Goal: Task Accomplishment & Management: Complete application form

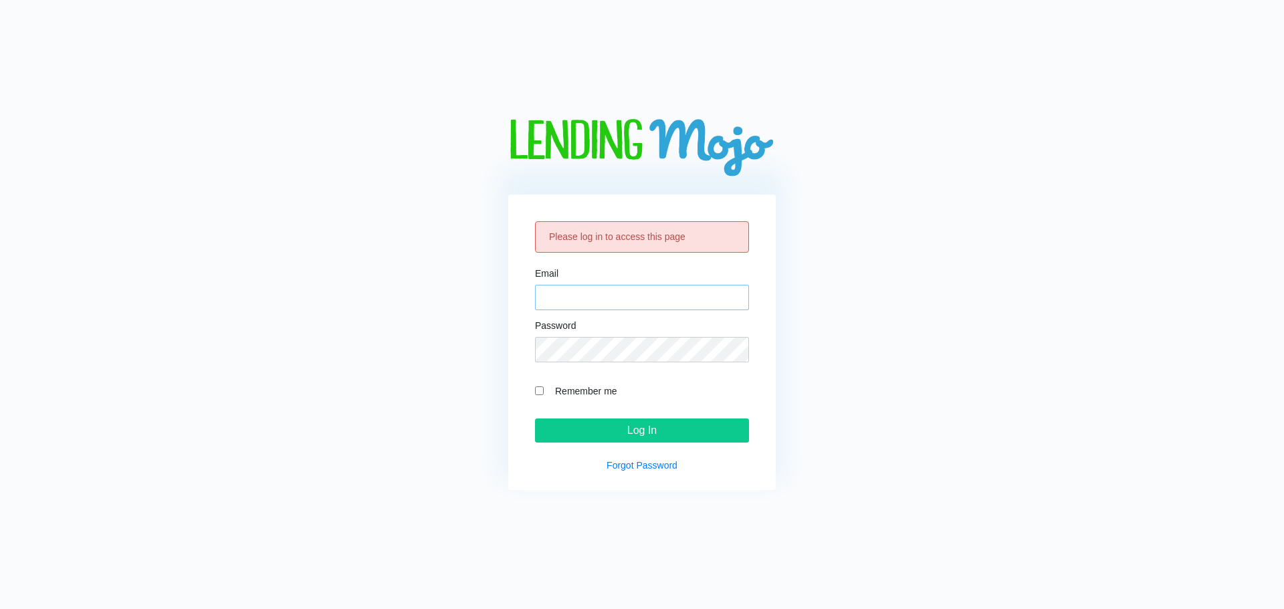
type input "[EMAIL_ADDRESS][DOMAIN_NAME]"
click at [646, 445] on div "Please log in to access this page Email fastturnsterling@gmail.com Password Rem…" at bounding box center [642, 343] width 268 height 296
click at [645, 441] on input "Log In" at bounding box center [642, 431] width 214 height 24
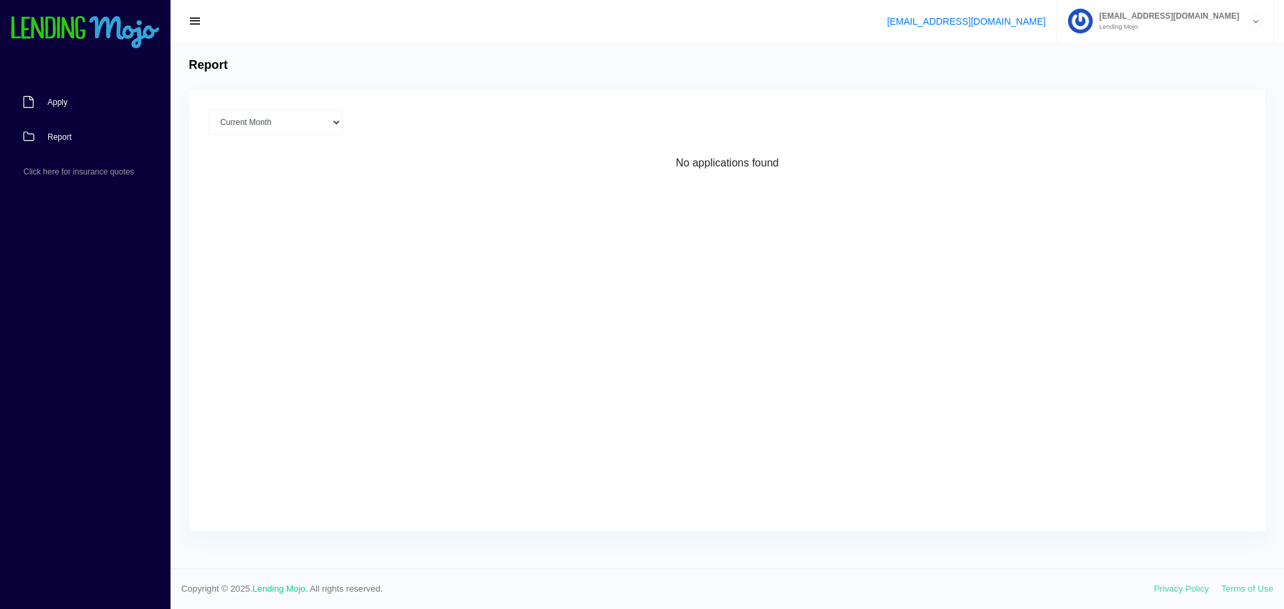
click at [70, 99] on link "Apply" at bounding box center [78, 102] width 157 height 35
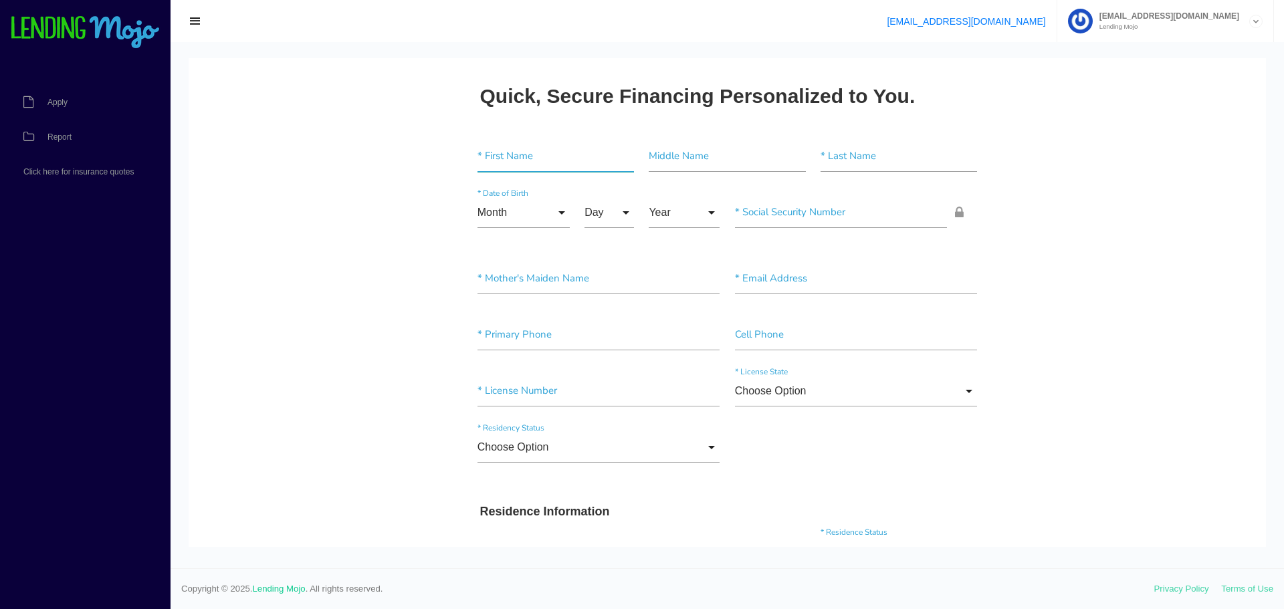
click at [492, 157] on input"] "text" at bounding box center [556, 156] width 157 height 31
paste input"] "Amaaragchaa"
type input"] "Amaaragchaa"
click at [837, 152] on input"] "text" at bounding box center [899, 156] width 157 height 31
paste input"] "Damdindorj"
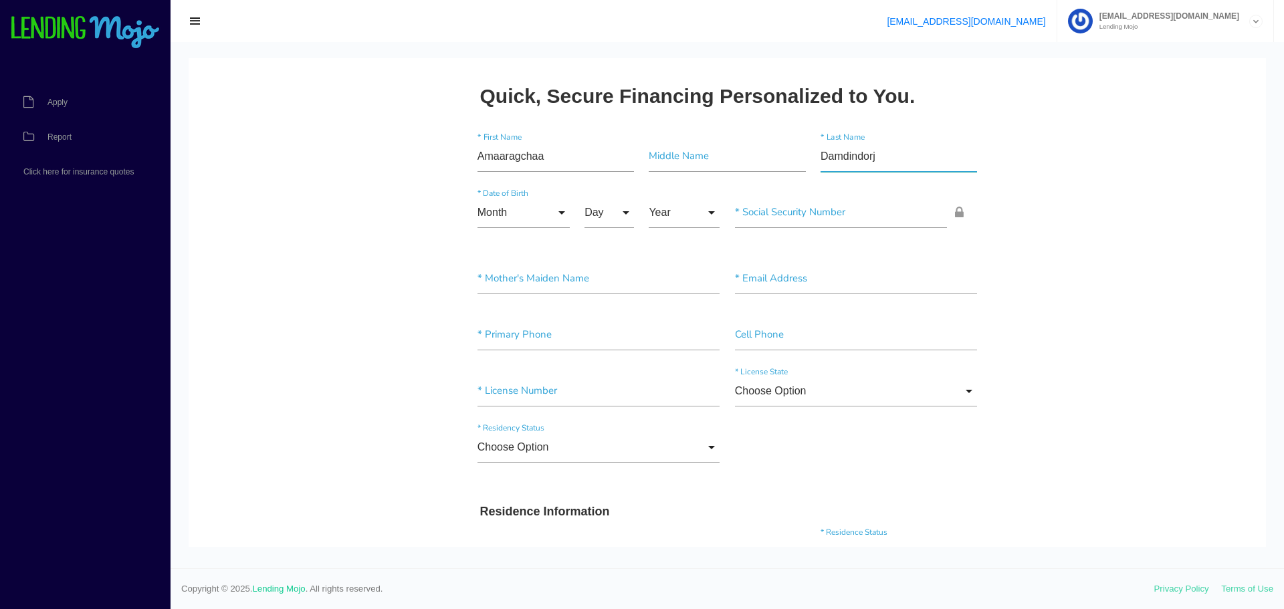
type input"] "Damdindorj"
click at [534, 211] on input "Month" at bounding box center [524, 212] width 92 height 31
drag, startPoint x: 515, startPoint y: 490, endPoint x: 589, endPoint y: 299, distance: 204.6
click at [515, 485] on span "Nov" at bounding box center [524, 496] width 92 height 33
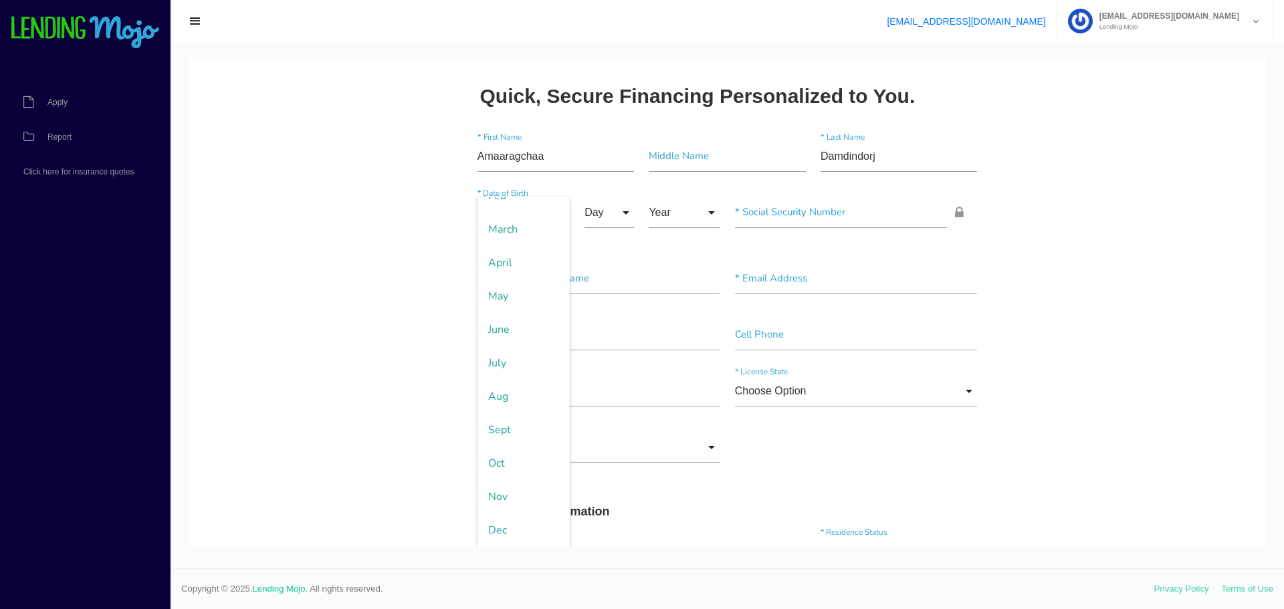
type input "Nov"
click at [600, 218] on input "Day" at bounding box center [609, 212] width 49 height 31
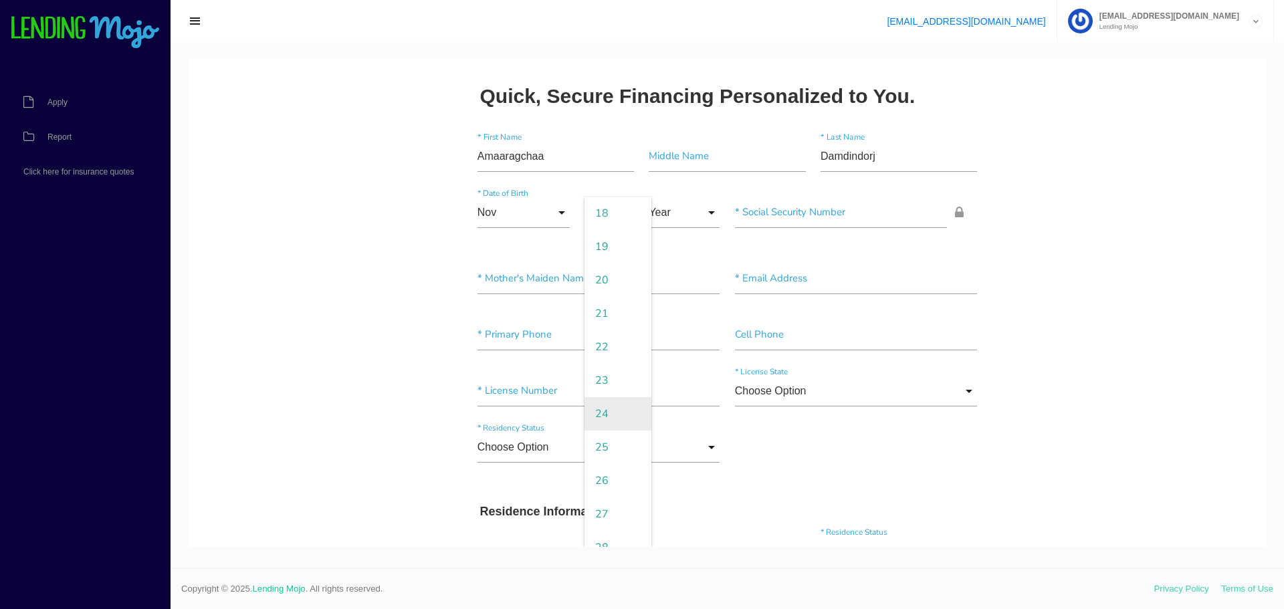
scroll to position [669, 0]
click at [599, 413] on span "26" at bounding box center [618, 414] width 67 height 33
type input "26"
drag, startPoint x: 693, startPoint y: 200, endPoint x: 694, endPoint y: 207, distance: 6.7
click at [693, 201] on input "Year" at bounding box center [684, 212] width 71 height 31
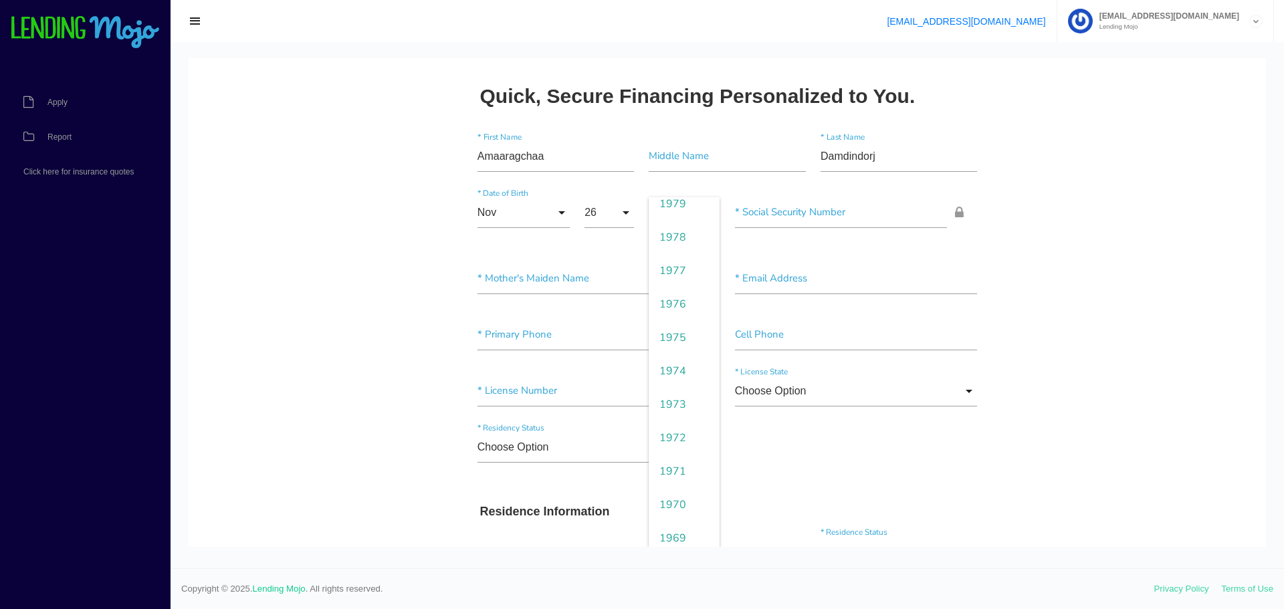
scroll to position [1070, 0]
click at [681, 322] on span "1973" at bounding box center [684, 314] width 71 height 33
type input "1973"
click at [789, 215] on input"] "text" at bounding box center [841, 212] width 213 height 31
type input"] "613-59-5578"
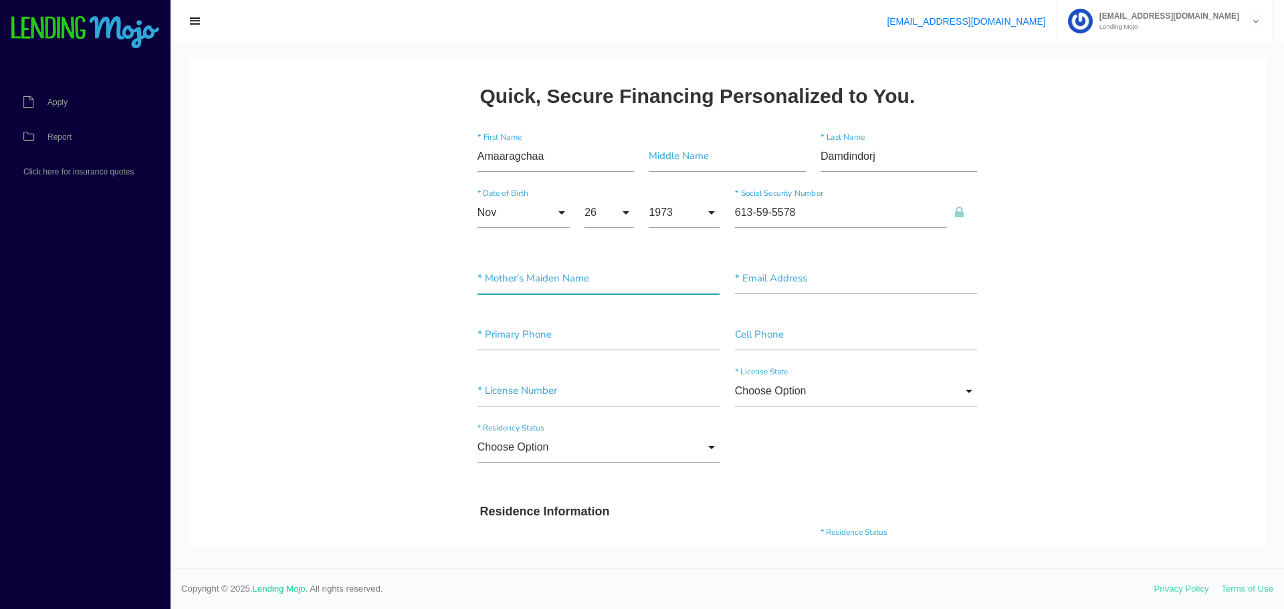
click at [542, 281] on input"] "text" at bounding box center [599, 279] width 243 height 31
type input"] "unknown"
drag, startPoint x: 786, startPoint y: 276, endPoint x: 727, endPoint y: 275, distance: 58.9
click at [786, 276] on input"] "text" at bounding box center [856, 279] width 243 height 31
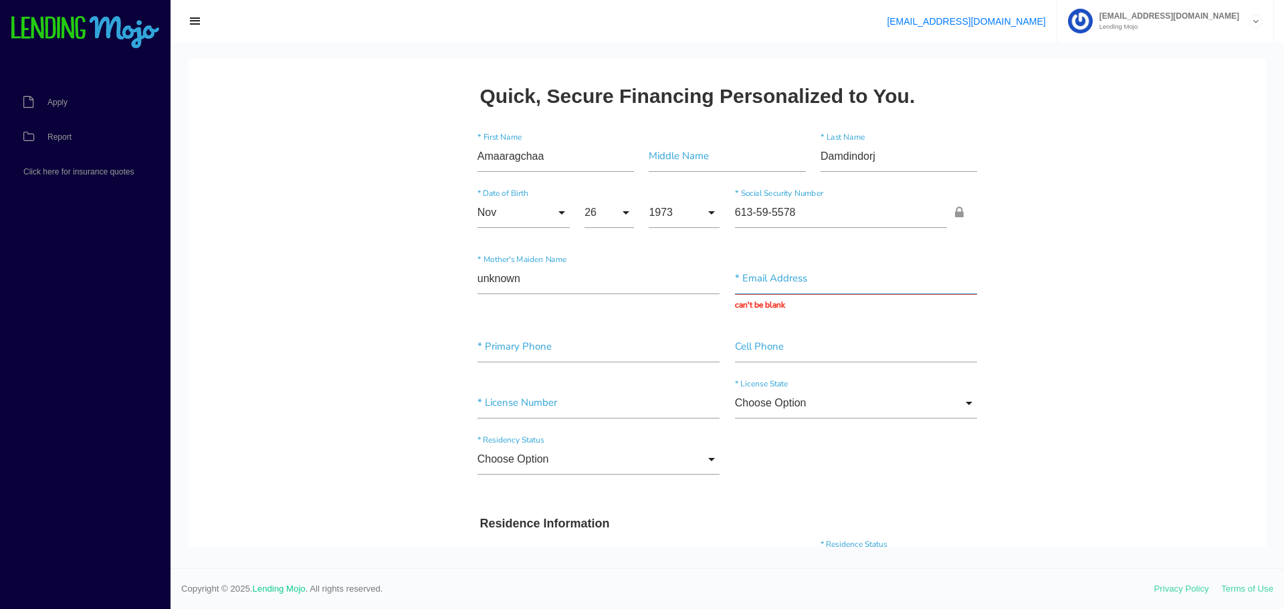
click at [782, 271] on input "text" at bounding box center [856, 279] width 243 height 31
paste input "amaaragchaa@gmail.com"
type input "amaaragchaa@gmail.com"
click at [571, 356] on div "* Primary Phone Cell Phone" at bounding box center [727, 350] width 515 height 56
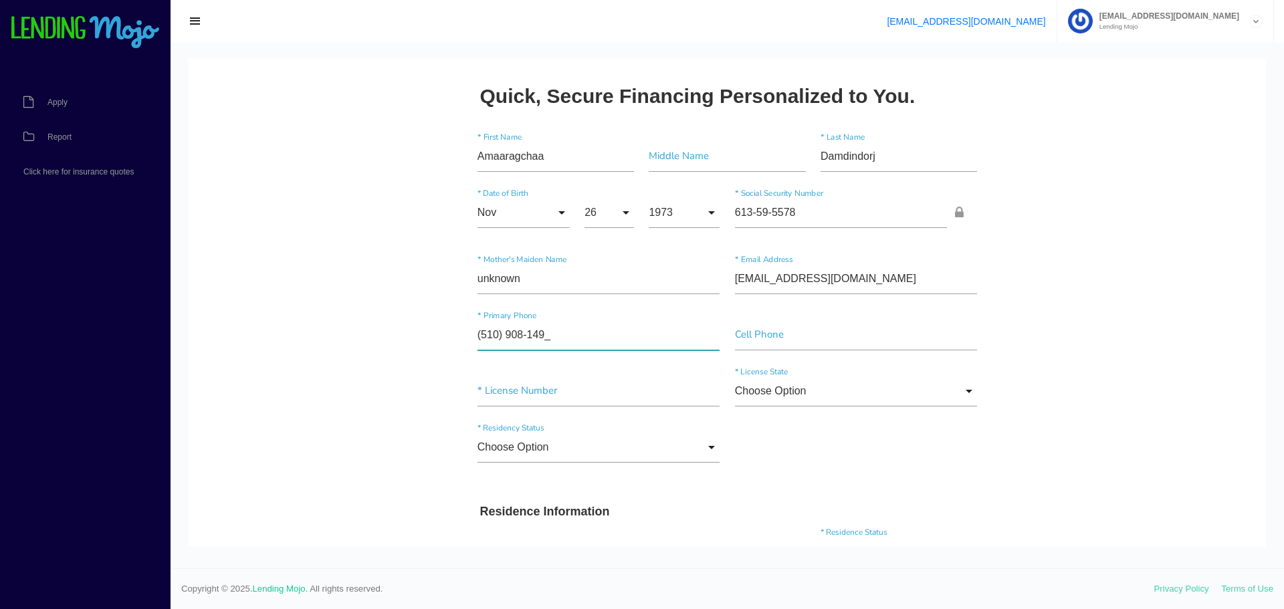
type input"] "(510) 908-1496"
drag, startPoint x: 1011, startPoint y: 322, endPoint x: 978, endPoint y: 321, distance: 32.8
click at [497, 389] on input"] "text" at bounding box center [599, 391] width 243 height 31
type input"] "5375375"
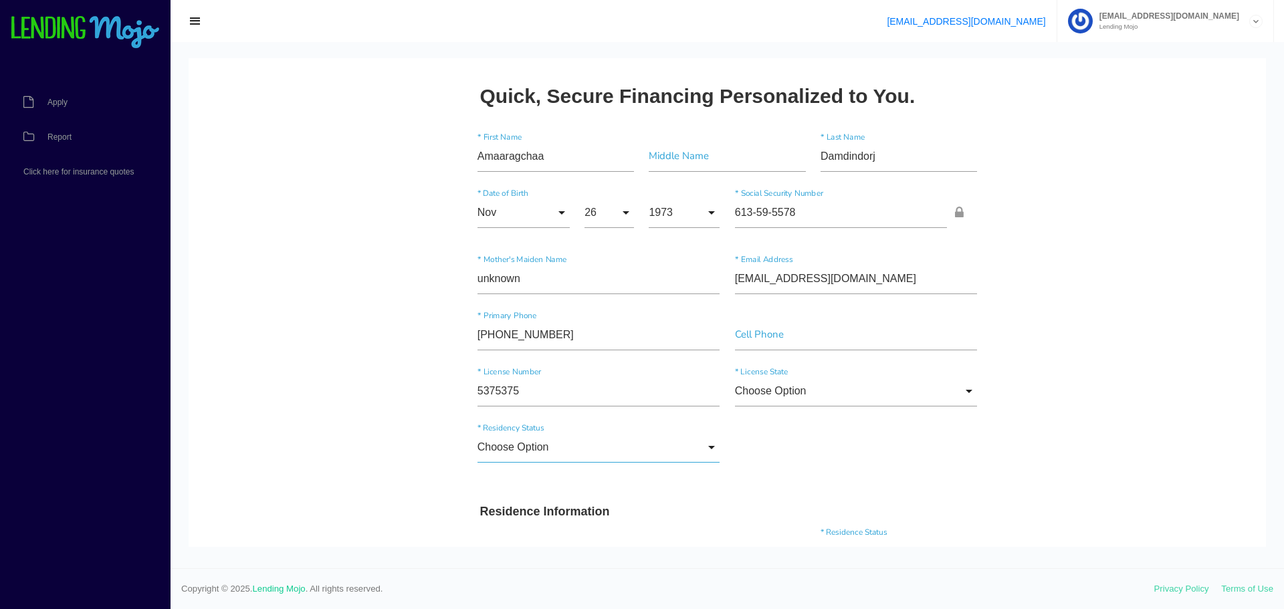
click at [530, 441] on input "Choose Option" at bounding box center [599, 447] width 243 height 31
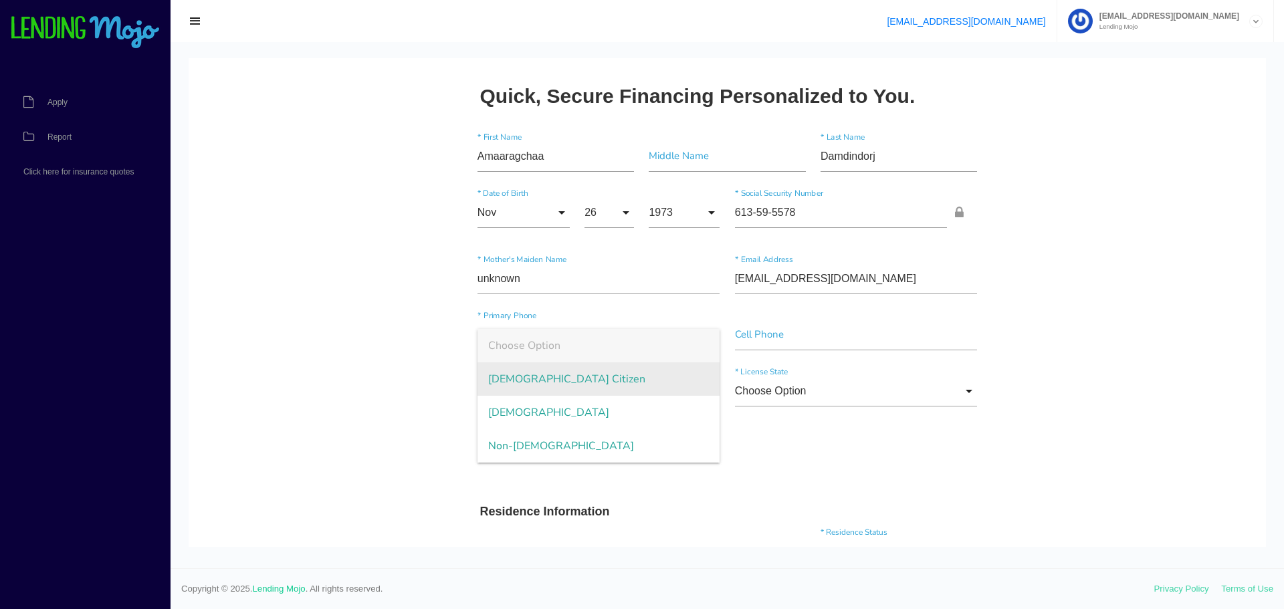
click at [539, 384] on span "US Citizen" at bounding box center [599, 379] width 243 height 33
type input "US Citizen"
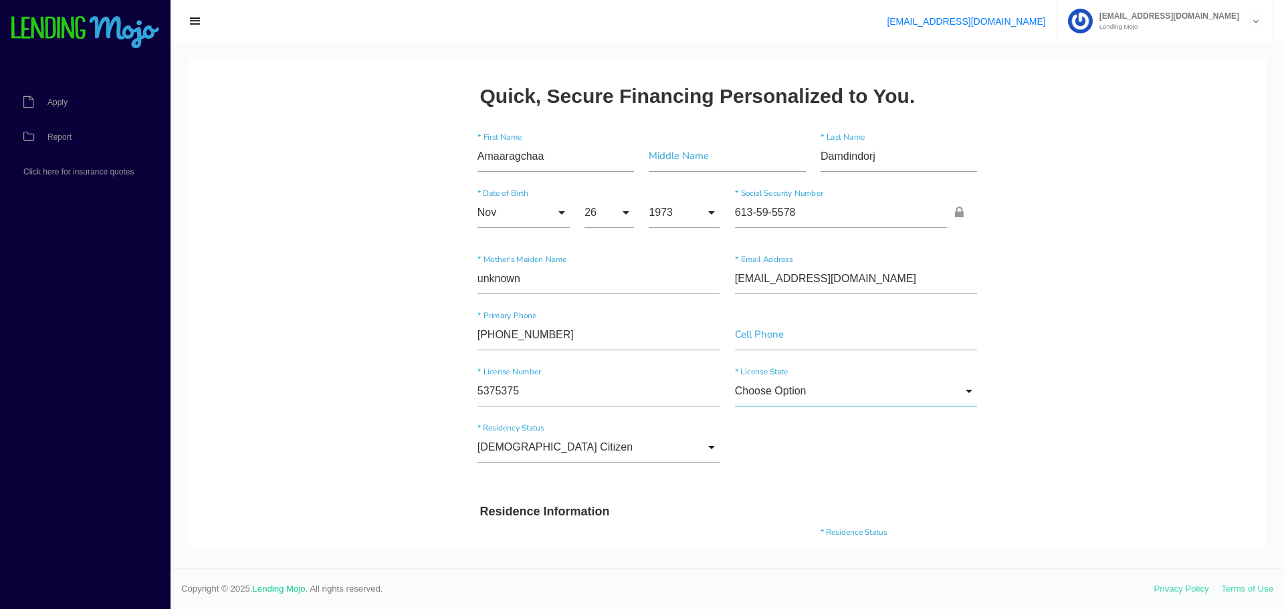
click at [817, 387] on input "Choose Option" at bounding box center [856, 391] width 243 height 31
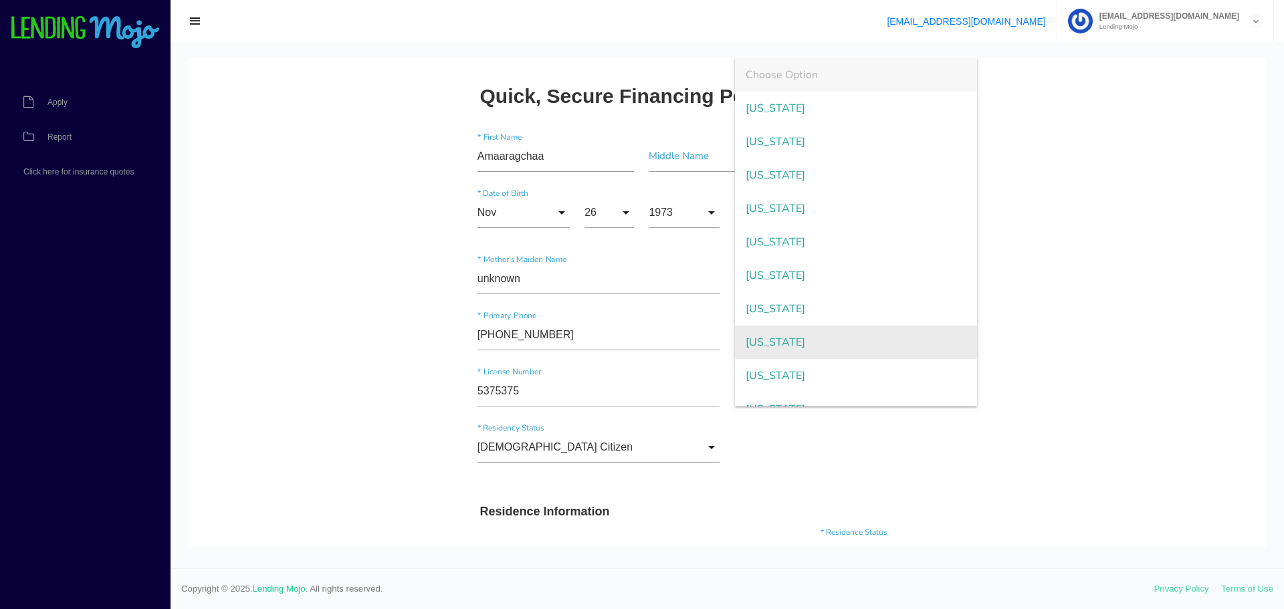
click at [809, 340] on span "District of Columbia" at bounding box center [856, 342] width 243 height 33
type input "District of Columbia"
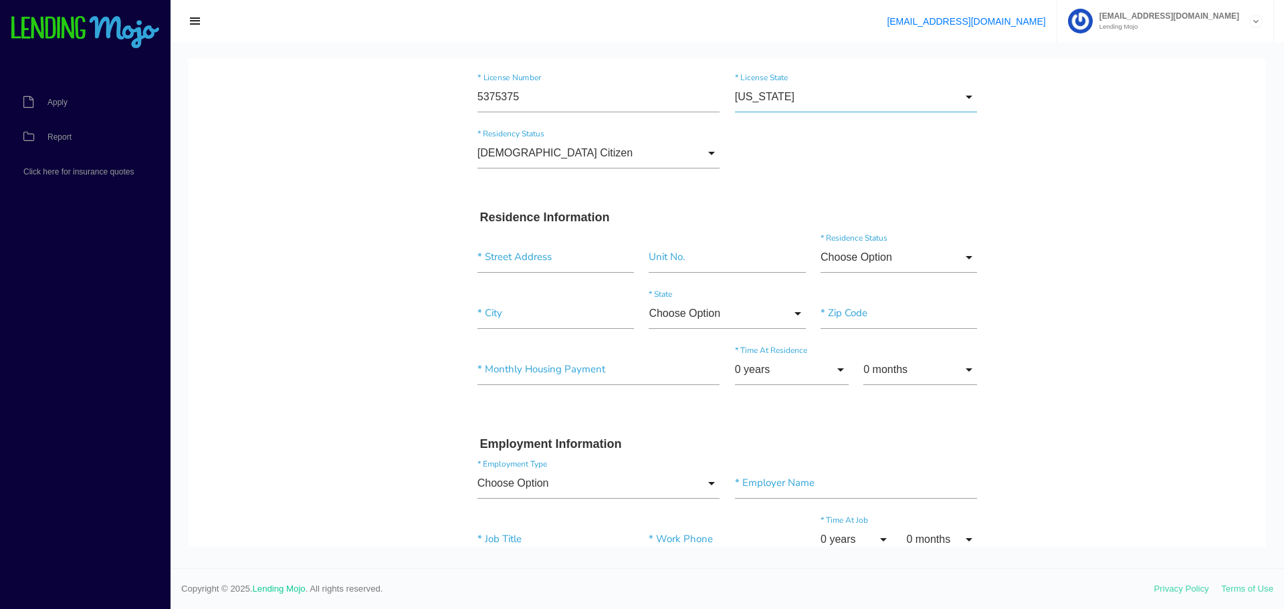
scroll to position [334, 0]
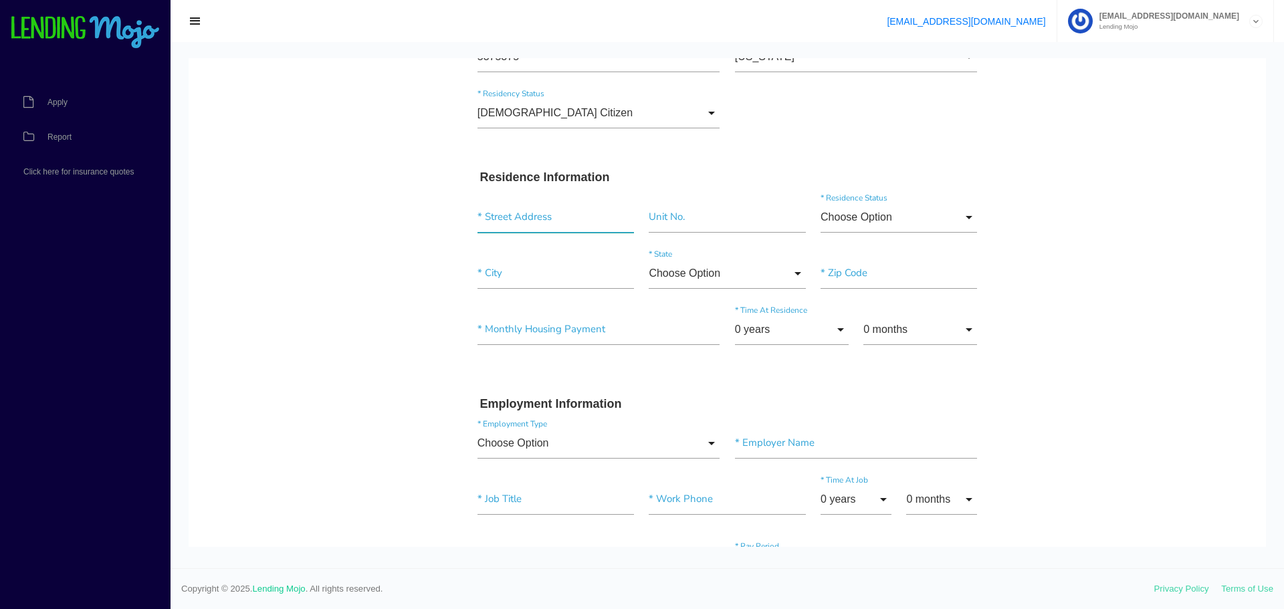
click at [535, 215] on input "text" at bounding box center [556, 217] width 157 height 31
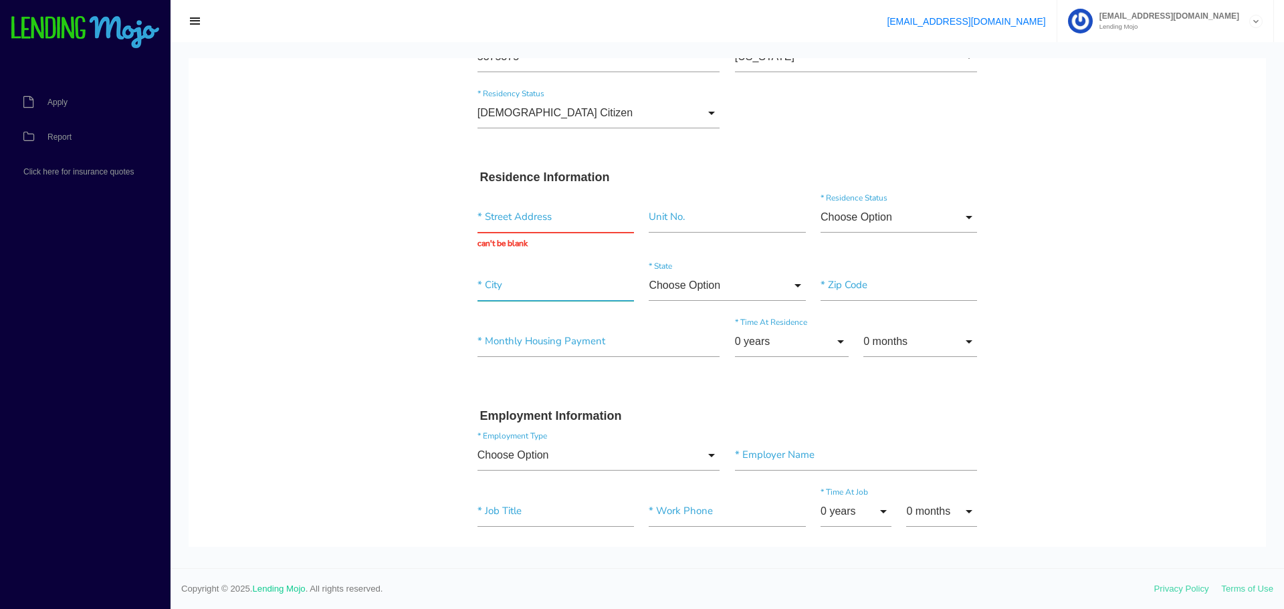
click at [548, 285] on input"] "text" at bounding box center [556, 285] width 157 height 31
click at [543, 221] on input "text" at bounding box center [556, 217] width 157 height 31
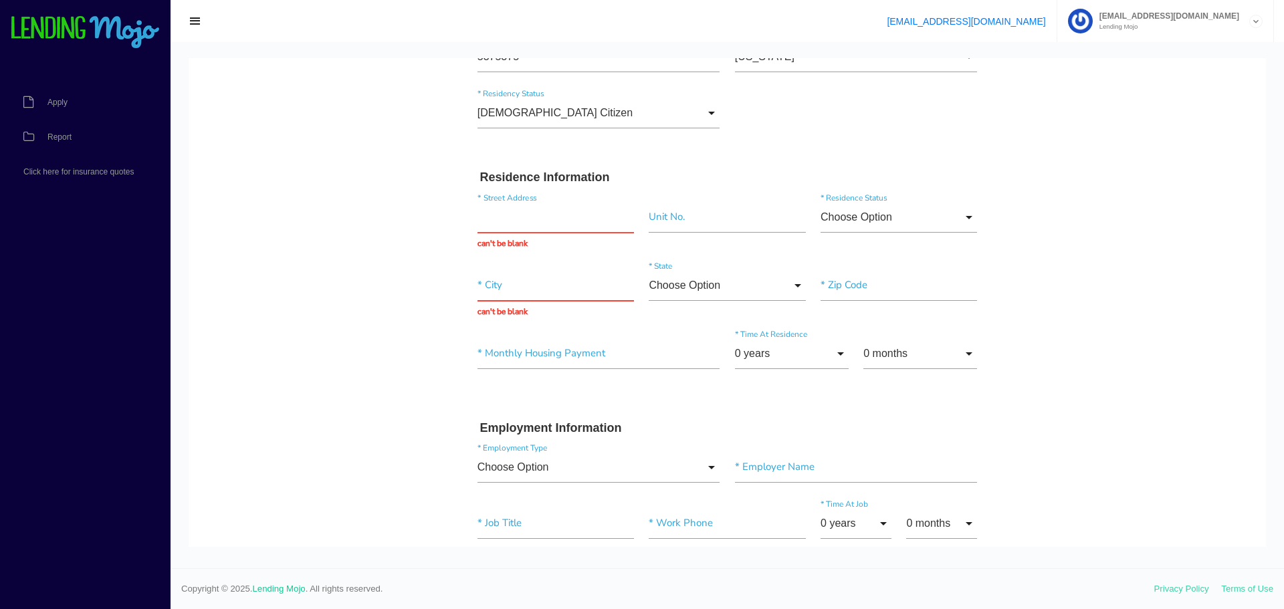
paste input "8250 Westpark Dr"
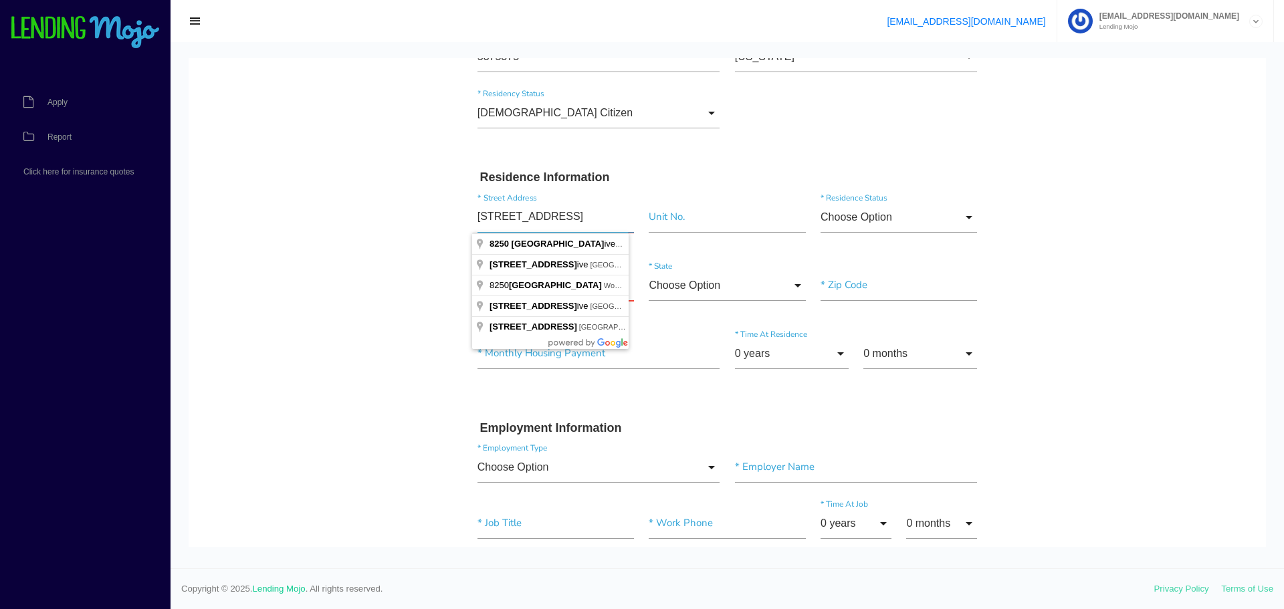
type input "8250 Westpark Dr"
click at [682, 219] on input"] "text" at bounding box center [727, 217] width 157 height 31
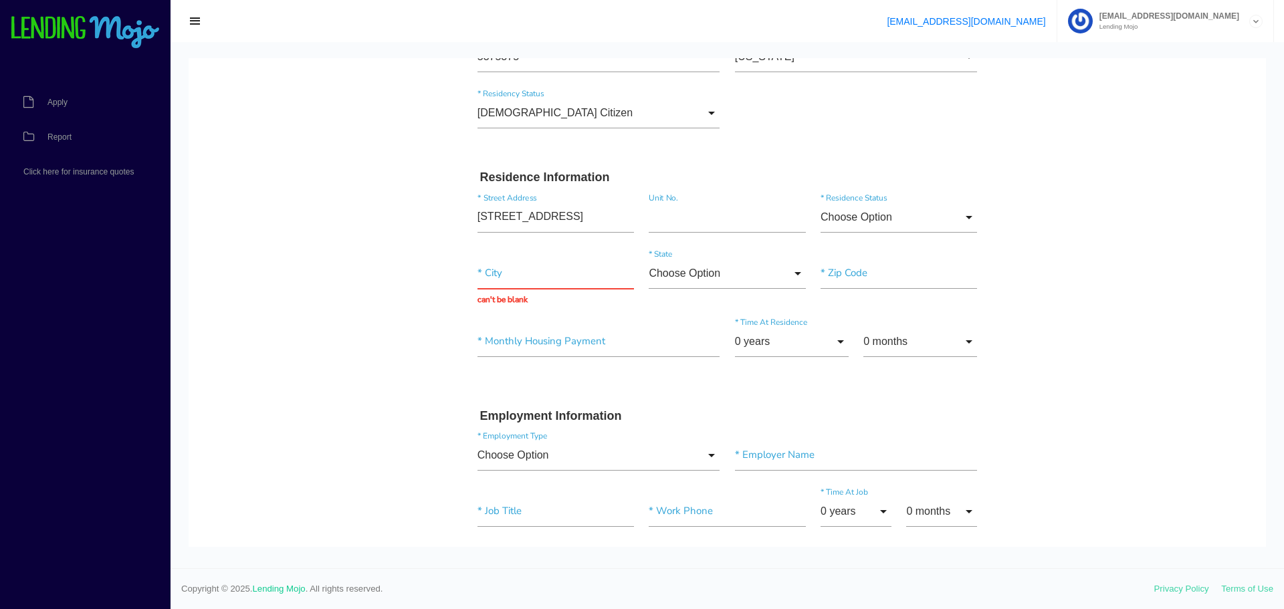
click at [1064, 211] on body "Quick, Secure Financing Personalized to You. Amaaragchaa * First Name Middle Na…" at bounding box center [727, 608] width 1077 height 1769
click at [912, 217] on input "Choose Option" at bounding box center [899, 217] width 157 height 31
click at [867, 324] on span "Rent" at bounding box center [899, 318] width 157 height 33
type input "Rent"
click at [519, 277] on input "text" at bounding box center [556, 273] width 157 height 31
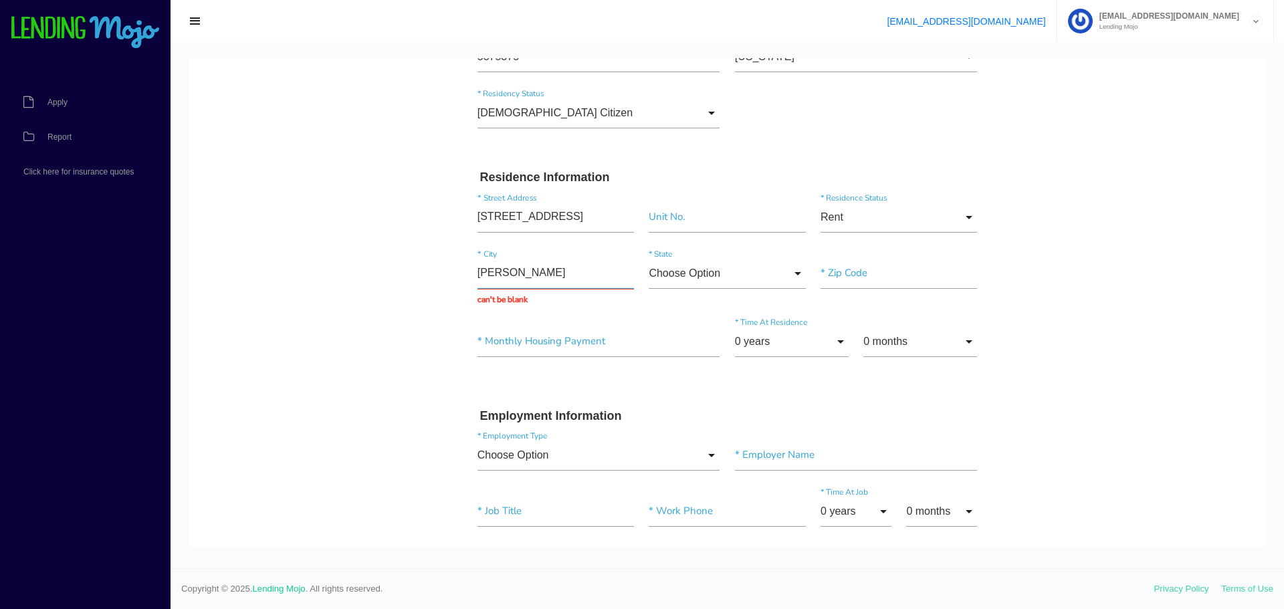
type input "mclean"
click at [718, 275] on input "Choose Option" at bounding box center [727, 273] width 157 height 31
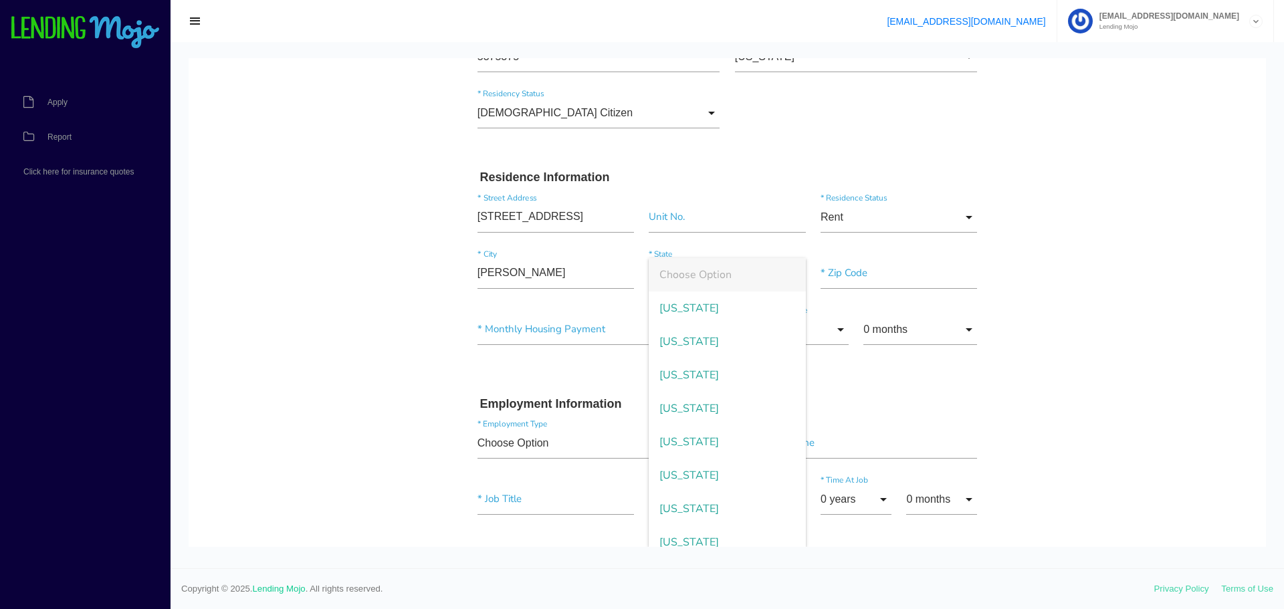
scroll to position [1411, 0]
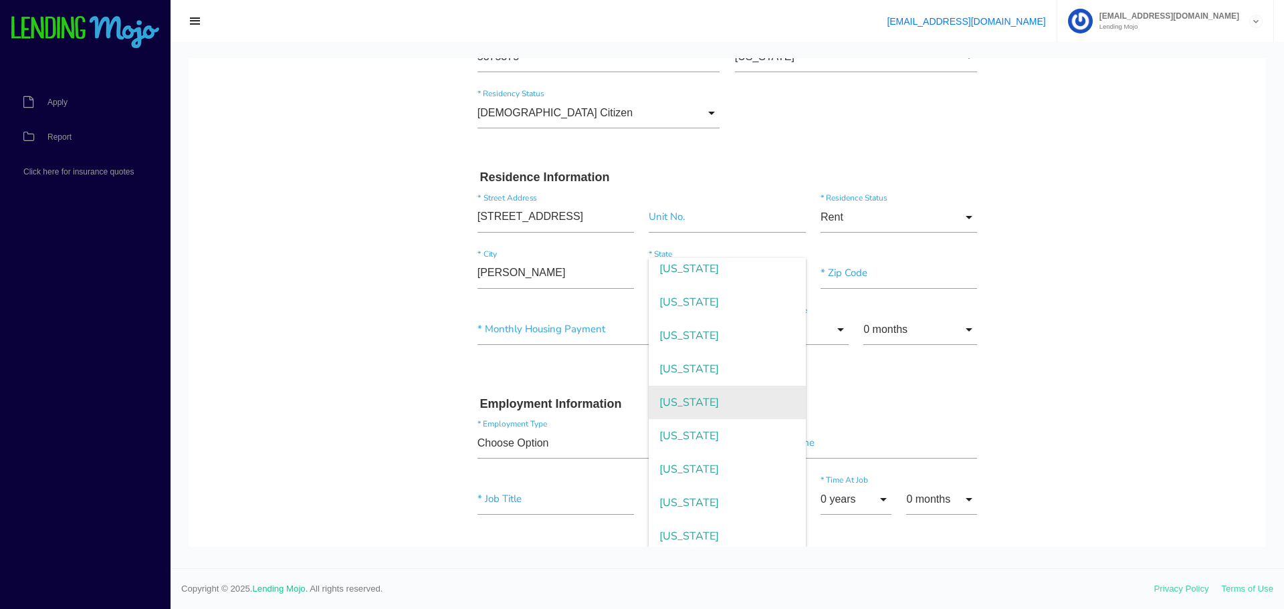
click at [722, 409] on span "Virginia" at bounding box center [727, 402] width 157 height 33
type input "Virginia"
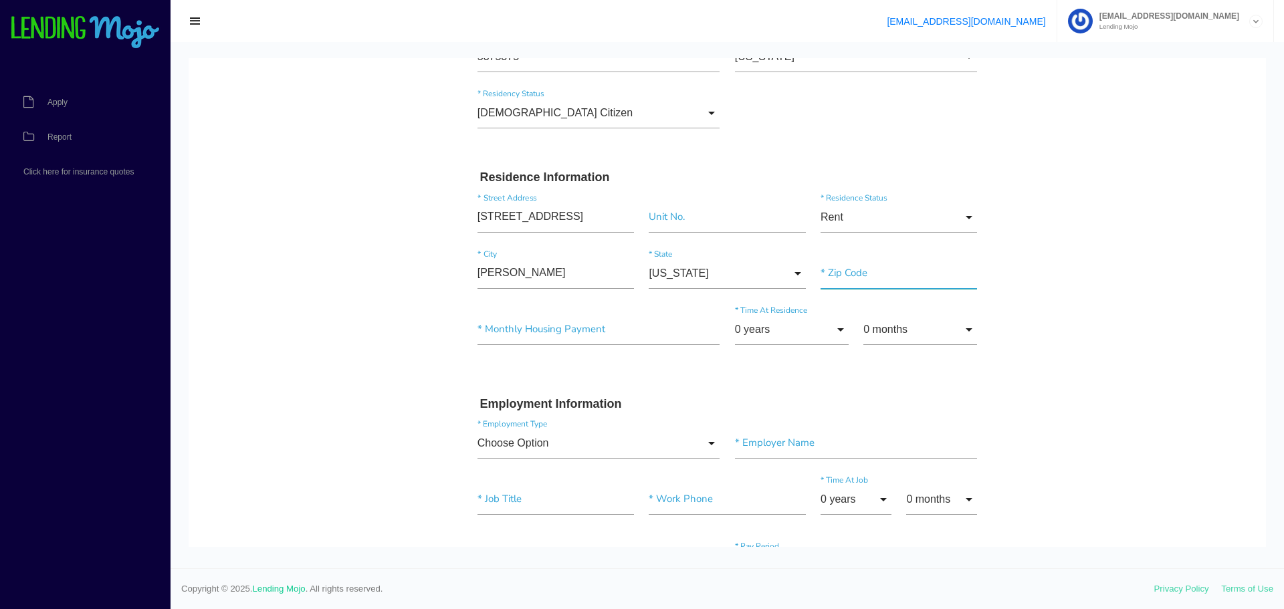
click at [856, 280] on input"] "text" at bounding box center [899, 273] width 157 height 31
type input"] "22102"
click at [539, 328] on input"] "text" at bounding box center [599, 329] width 243 height 31
drag, startPoint x: 540, startPoint y: 328, endPoint x: 326, endPoint y: 343, distance: 213.9
click at [329, 343] on body "Quick, Secure Financing Personalized to You. Amaaragchaa * First Name Middle Na…" at bounding box center [727, 602] width 1077 height 1757
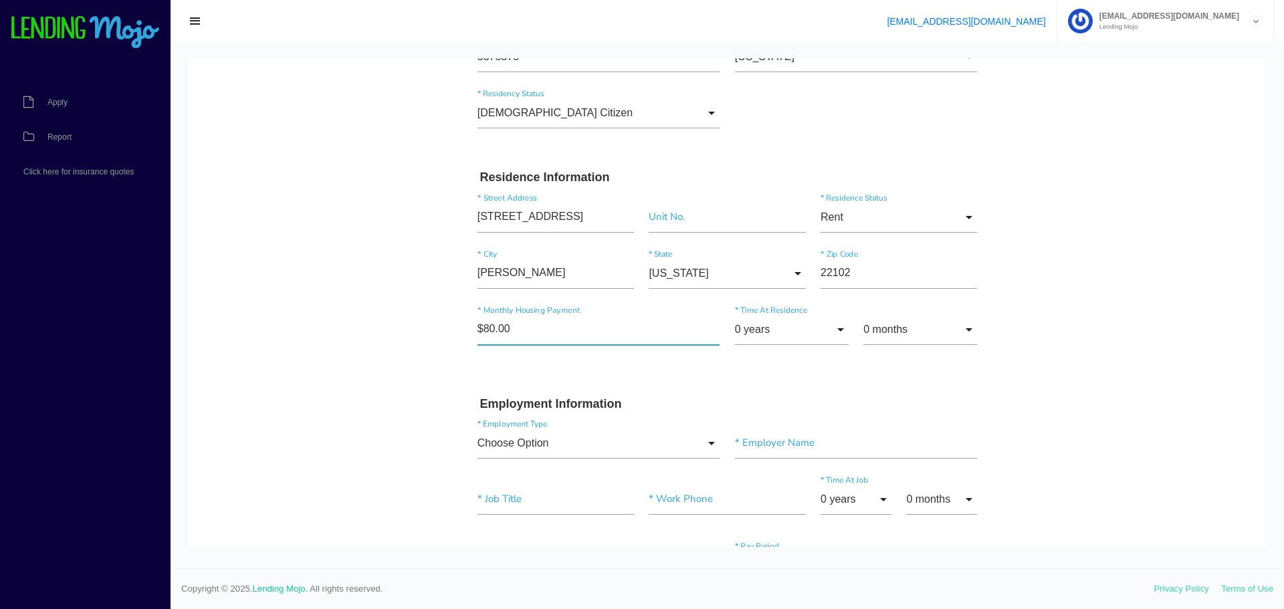
type input"] "$800.00"
click at [822, 328] on input "0 years" at bounding box center [792, 329] width 114 height 31
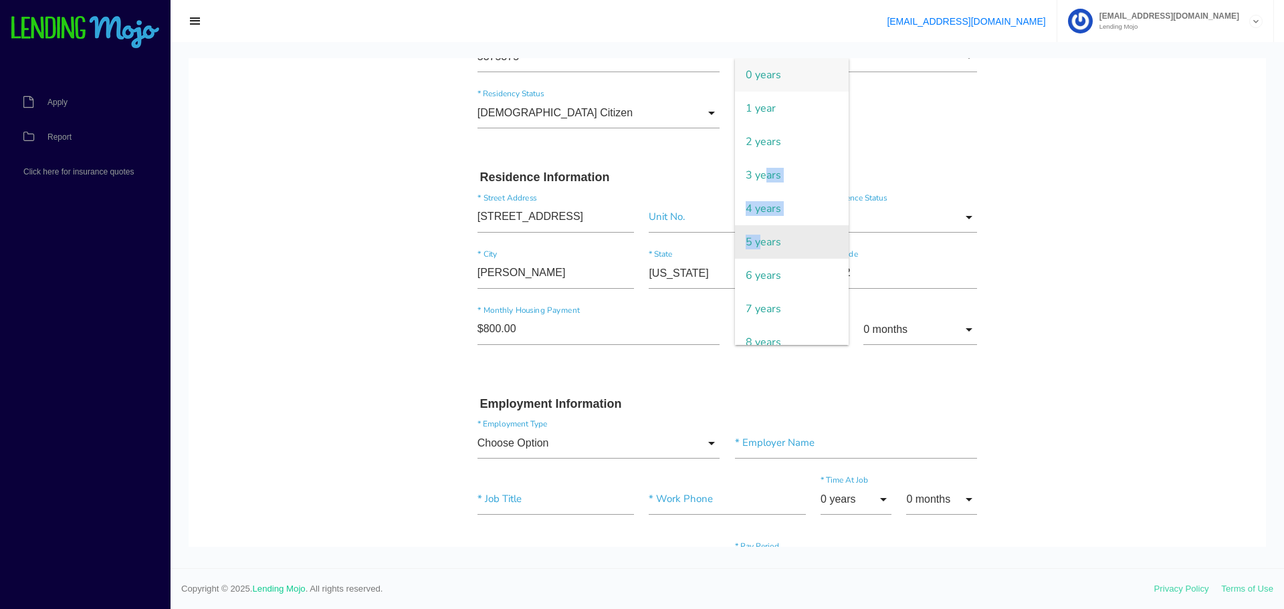
drag, startPoint x: 758, startPoint y: 178, endPoint x: 757, endPoint y: 235, distance: 57.5
click at [757, 235] on ul "0 years 1 year 2 years 3 years 4 years 5 years 6 years 7 years 8 years 9 years …" at bounding box center [792, 201] width 114 height 287
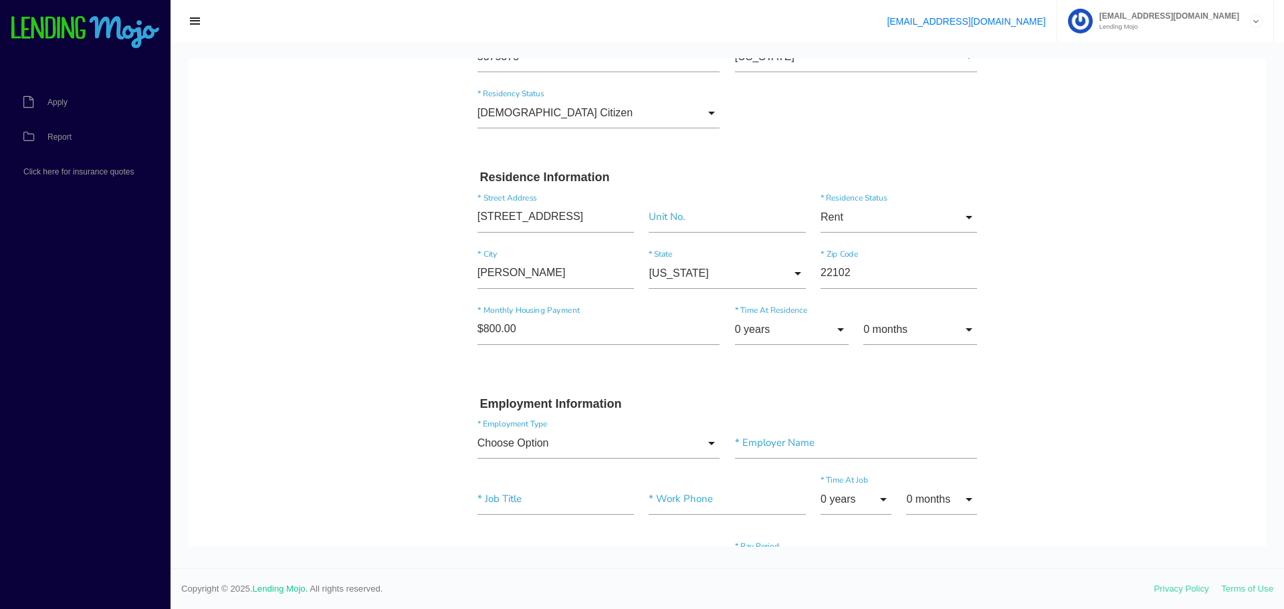
click at [756, 235] on span "5 years" at bounding box center [792, 241] width 114 height 33
type input "5 years"
click at [811, 393] on form "Amaaragchaa * First Name Middle Name Damdindorj * Last Name Nov Month Jan Feb M…" at bounding box center [727, 608] width 515 height 1638
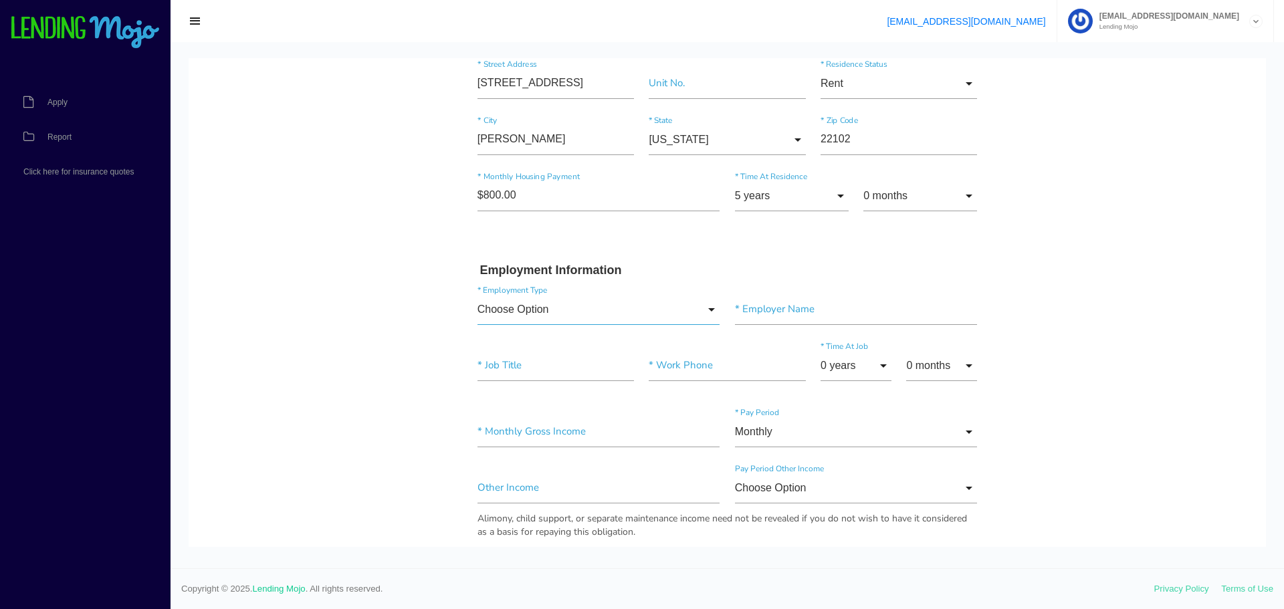
click at [553, 298] on input "Choose Option" at bounding box center [599, 309] width 243 height 31
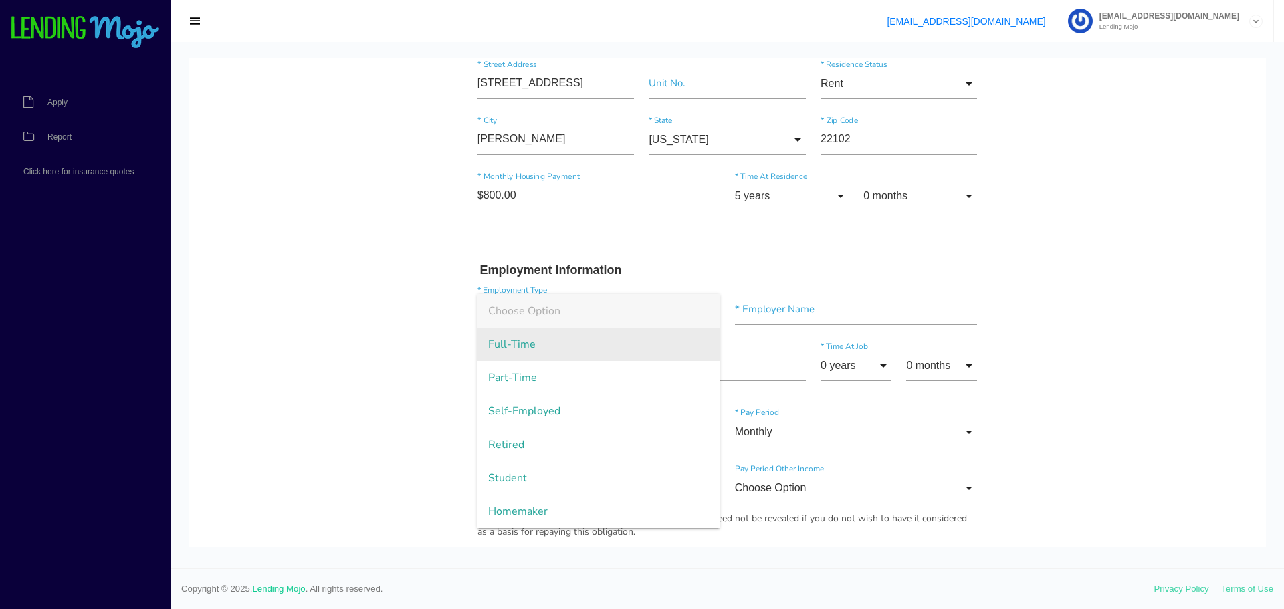
click at [526, 352] on span "Full-Time" at bounding box center [599, 344] width 243 height 33
type input "Full-Time"
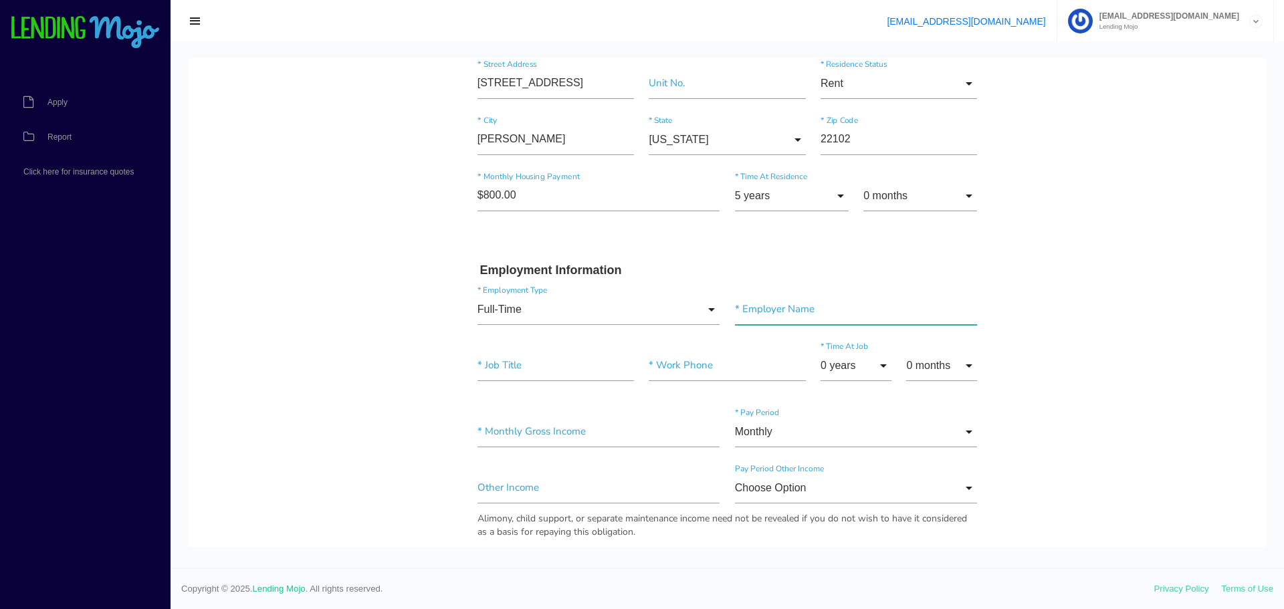
click at [758, 312] on input"] "text" at bounding box center [856, 309] width 243 height 31
type input"] "Ly"
click at [513, 370] on input"] "text" at bounding box center [556, 365] width 157 height 31
type input"] "Driver"
type input"] "(571) 247-7300"
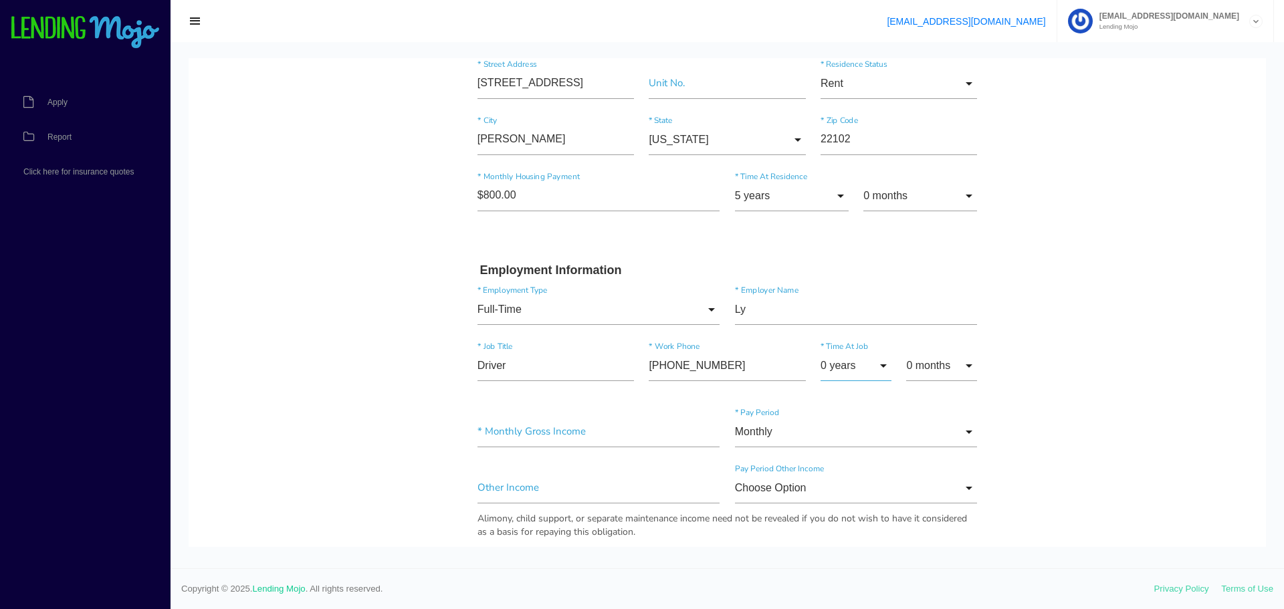
click at [858, 371] on input "0 years" at bounding box center [856, 365] width 71 height 31
click at [860, 368] on span "9 years" at bounding box center [856, 375] width 71 height 33
type input "9 years"
click at [920, 363] on input "0 months" at bounding box center [941, 365] width 71 height 31
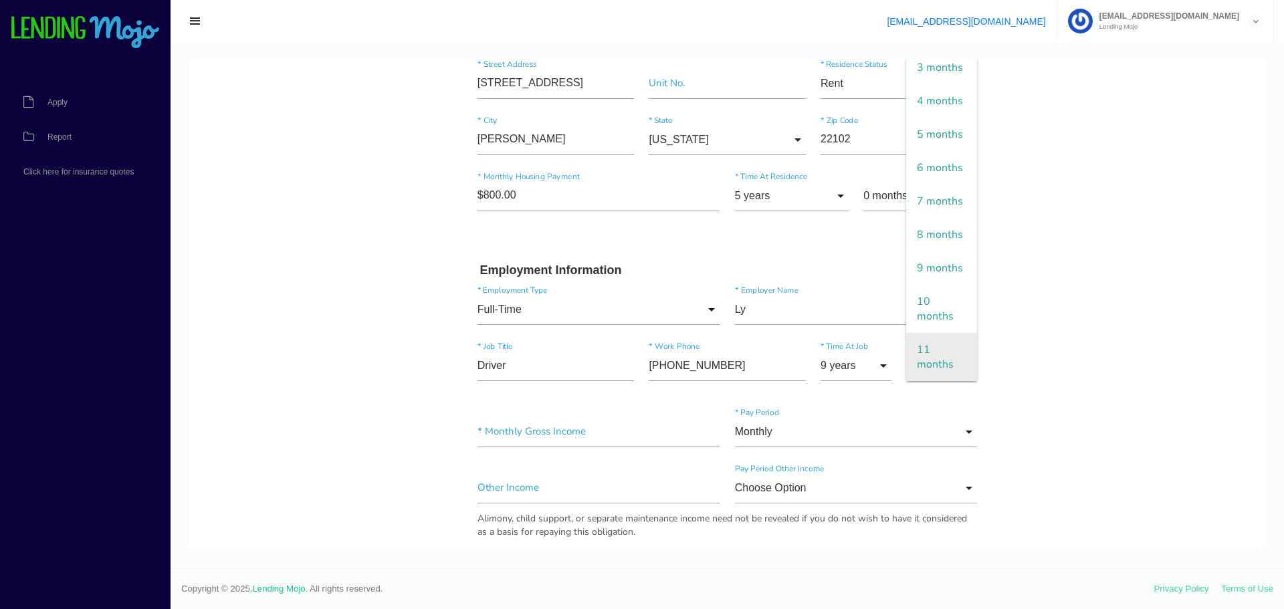
click at [919, 360] on span "11 months" at bounding box center [941, 357] width 71 height 48
type input "11 months"
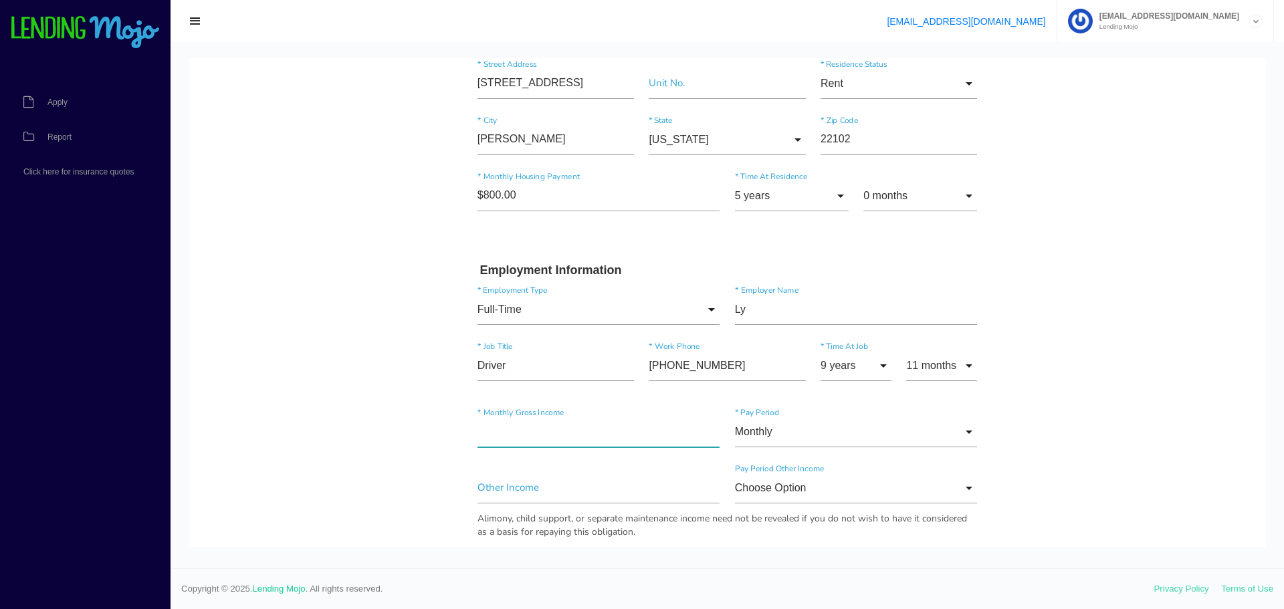
click at [483, 431] on input"] "text" at bounding box center [599, 432] width 243 height 31
drag, startPoint x: 500, startPoint y: 431, endPoint x: 453, endPoint y: 433, distance: 46.9
click at [453, 433] on body "Quick, Secure Financing Personalized to You. Amaaragchaa * First Name Middle Na…" at bounding box center [727, 468] width 1077 height 1757
click at [506, 483] on div "Other Income Choose Option Choose Option Annually Monthly Weekly Choose Option …" at bounding box center [727, 506] width 515 height 86
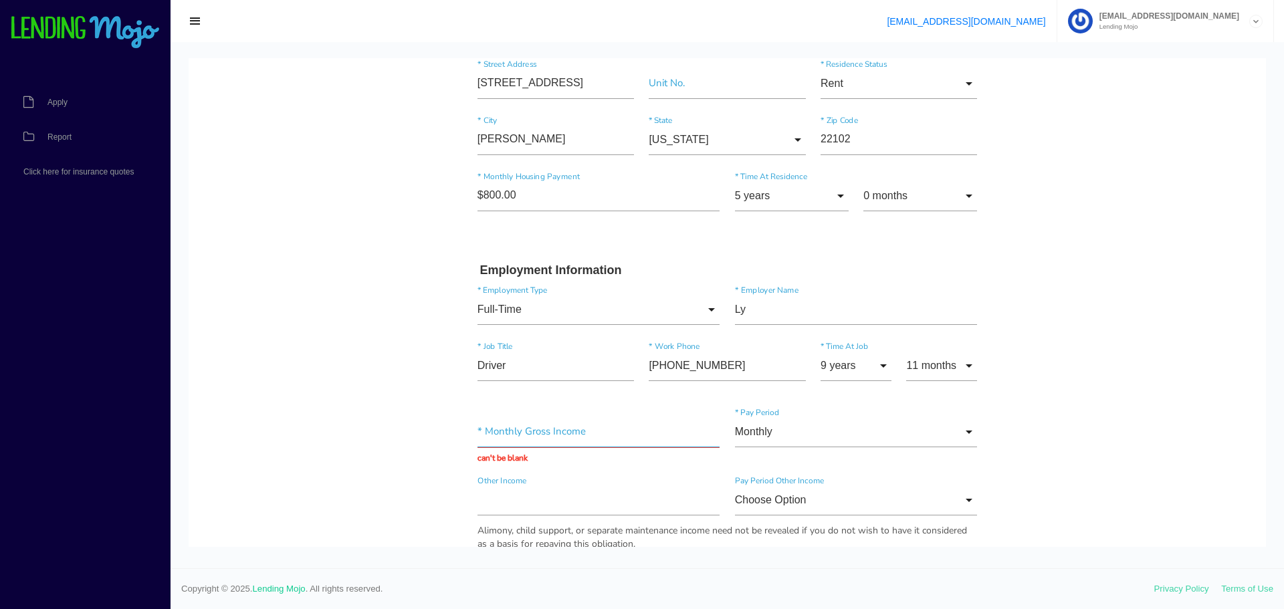
click at [518, 434] on input "text" at bounding box center [599, 432] width 243 height 31
type input "$7,000.00"
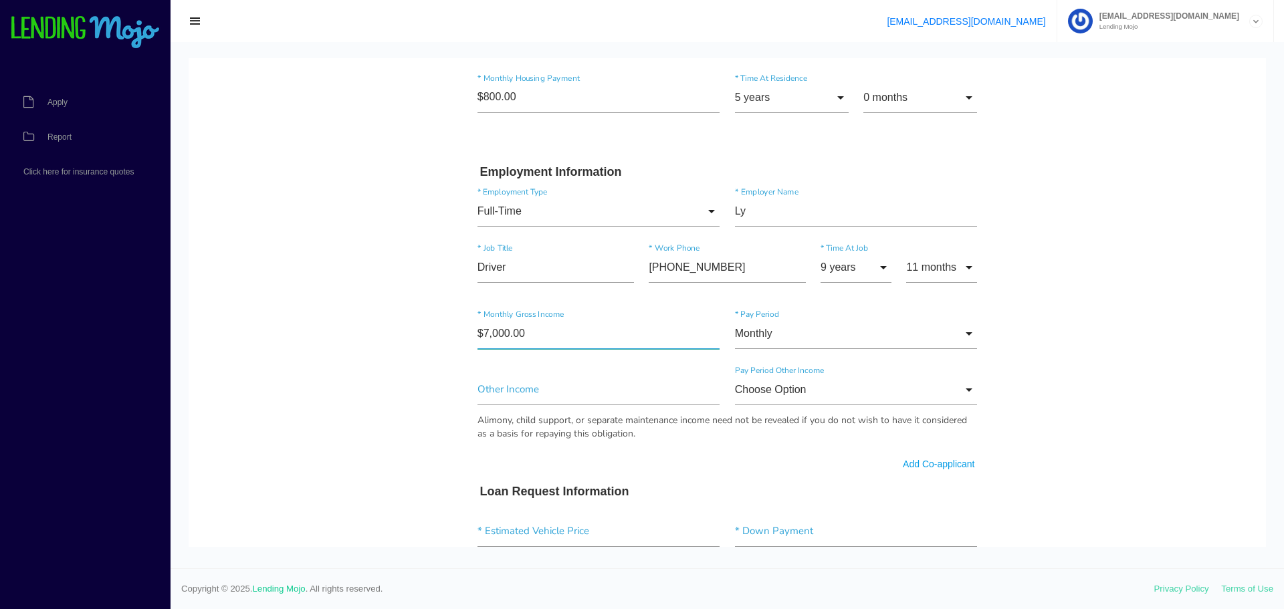
scroll to position [669, 0]
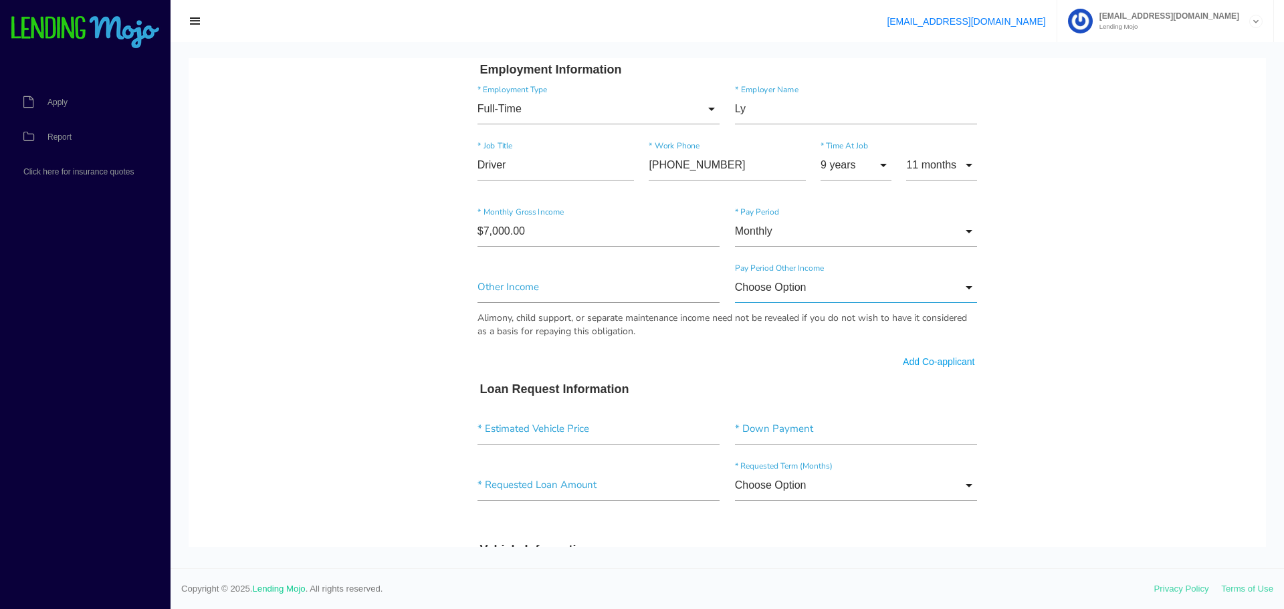
click at [791, 286] on input "Choose Option" at bounding box center [856, 287] width 243 height 31
click at [1225, 272] on body "Quick, Secure Financing Personalized to You. Amaaragchaa * First Name Middle Na…" at bounding box center [727, 267] width 1077 height 1757
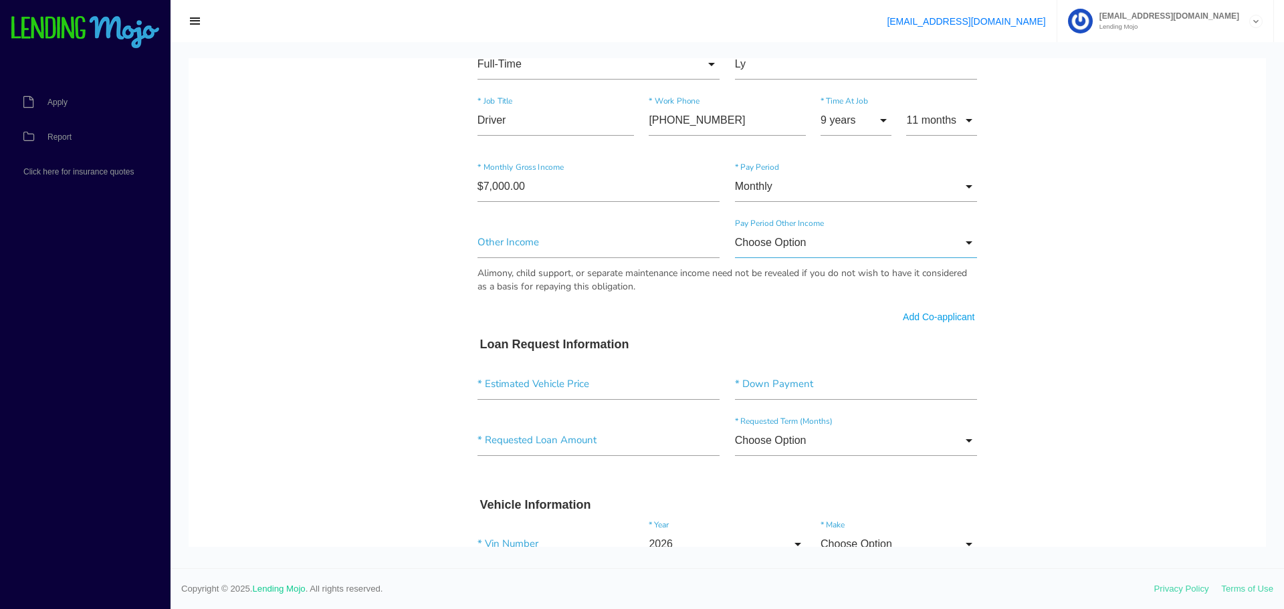
scroll to position [736, 0]
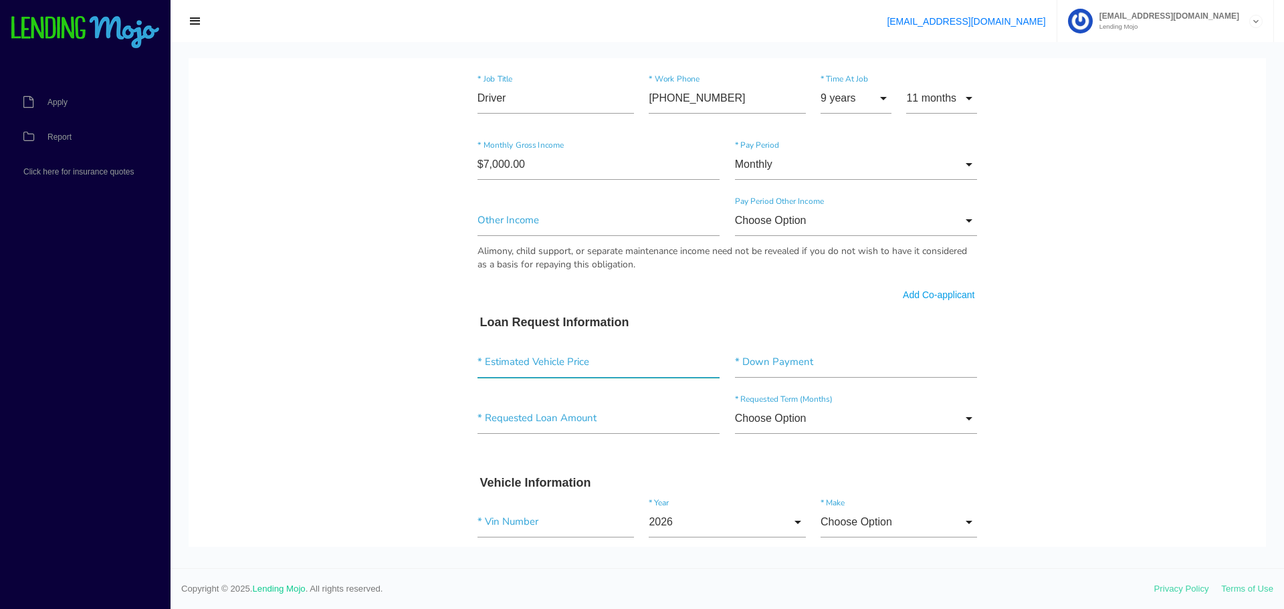
click at [581, 363] on input"] "text" at bounding box center [599, 362] width 243 height 31
drag, startPoint x: 579, startPoint y: 363, endPoint x: 197, endPoint y: 397, distance: 382.8
click at [211, 399] on body "Quick, Secure Financing Personalized to You. Amaaragchaa * First Name Middle Na…" at bounding box center [727, 200] width 1077 height 1757
type input"] "$10,900.00"
click at [758, 364] on input"] "text" at bounding box center [856, 362] width 243 height 31
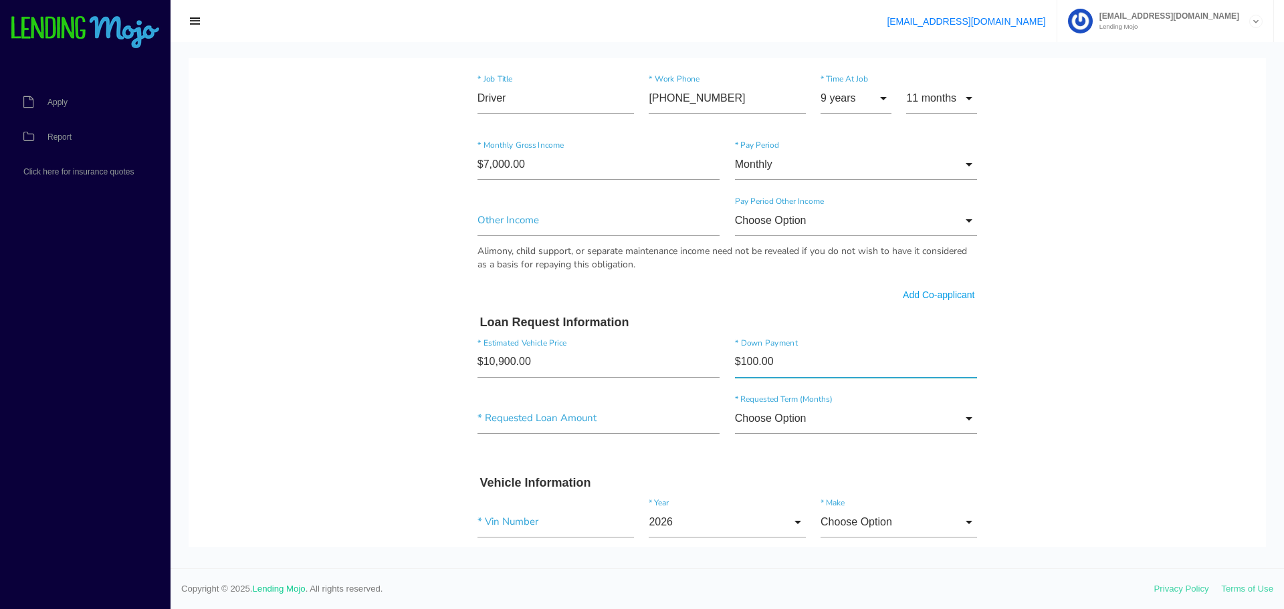
type input"] "$1,000.00"
click at [546, 426] on input"] "text" at bounding box center [599, 418] width 243 height 31
type input"] "$13,018.00"
click at [825, 422] on input "Choose Option" at bounding box center [856, 418] width 243 height 31
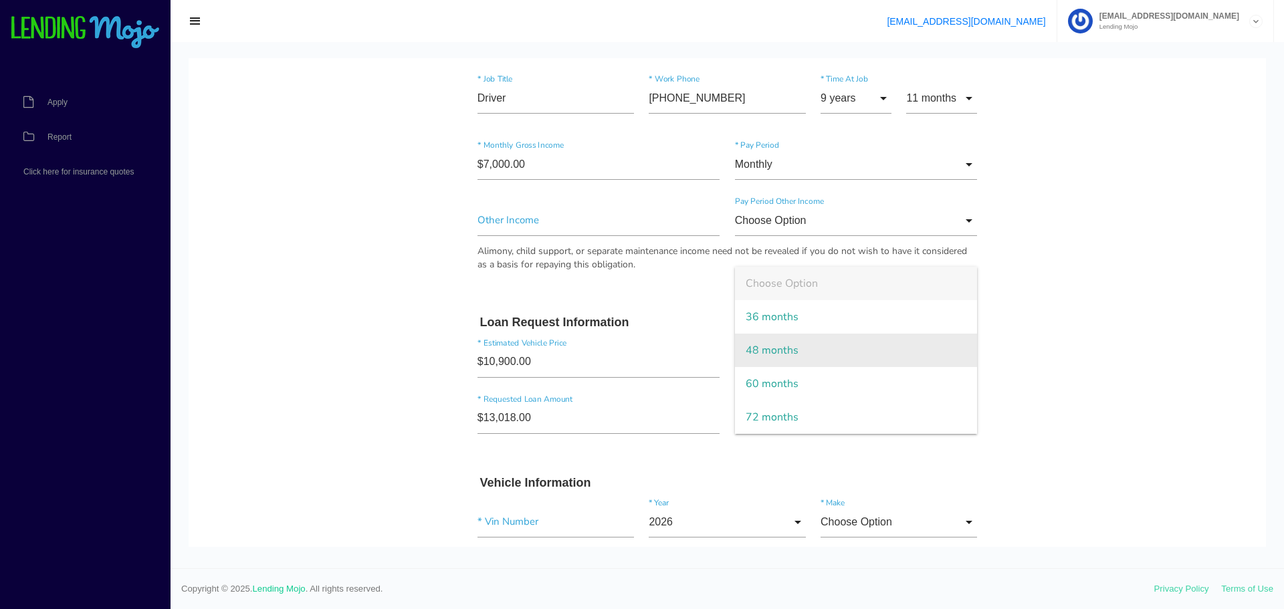
click at [789, 347] on span "48 months" at bounding box center [856, 350] width 243 height 33
type input "48 months"
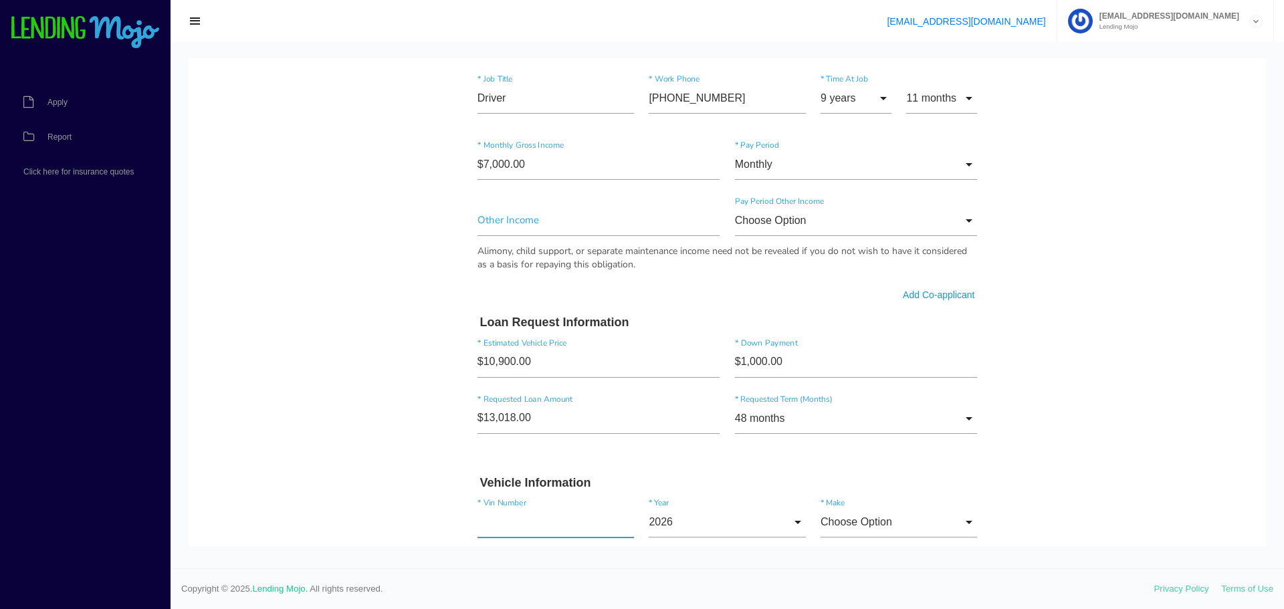
click at [542, 526] on input"] "text" at bounding box center [556, 522] width 157 height 31
click at [554, 518] on input "text" at bounding box center [556, 522] width 157 height 31
paste input "[US_VEHICLE_IDENTIFICATION_NUMBER]"
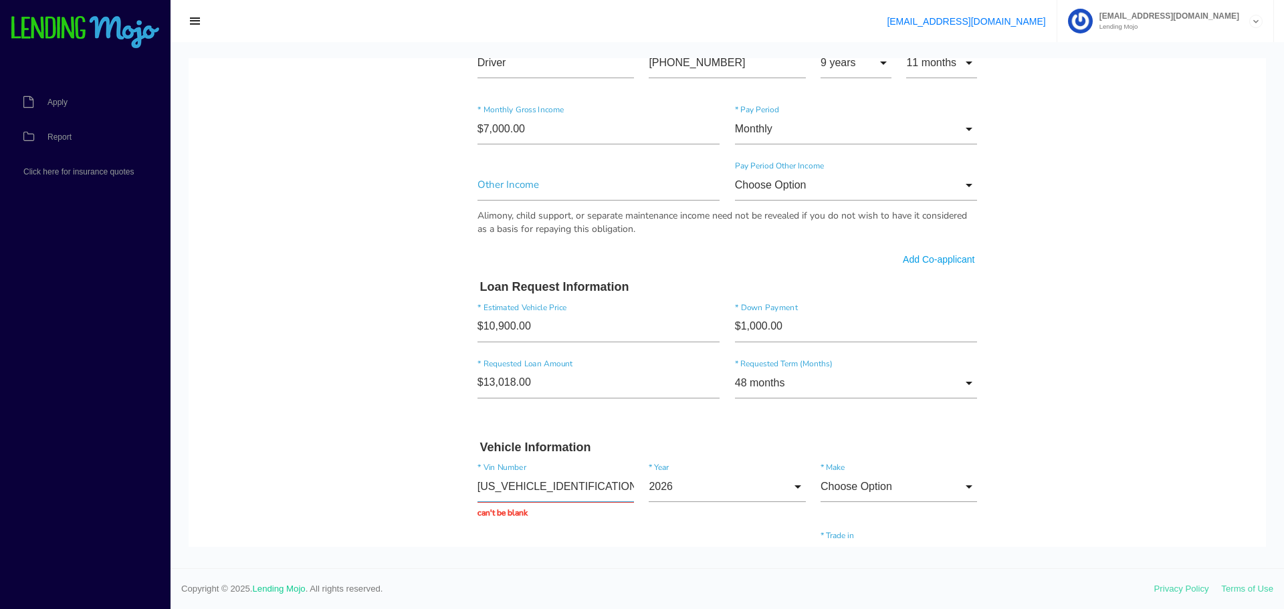
scroll to position [869, 0]
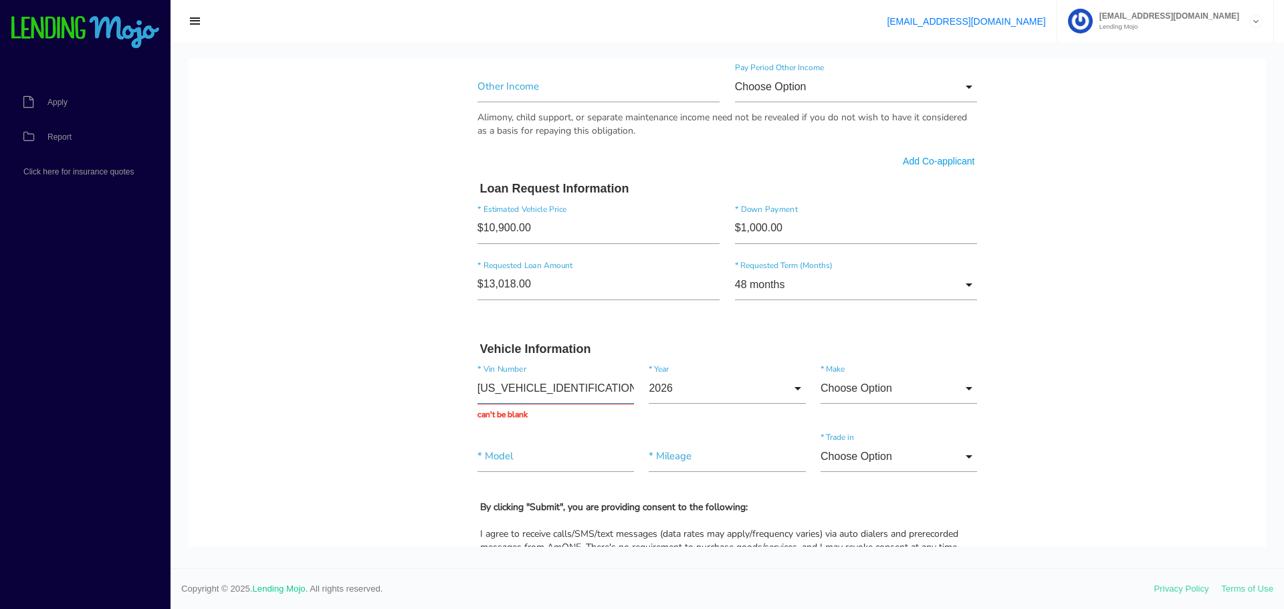
type input "[US_VEHICLE_IDENTIFICATION_NUMBER]"
click at [864, 393] on input "Choose Option" at bounding box center [899, 388] width 157 height 31
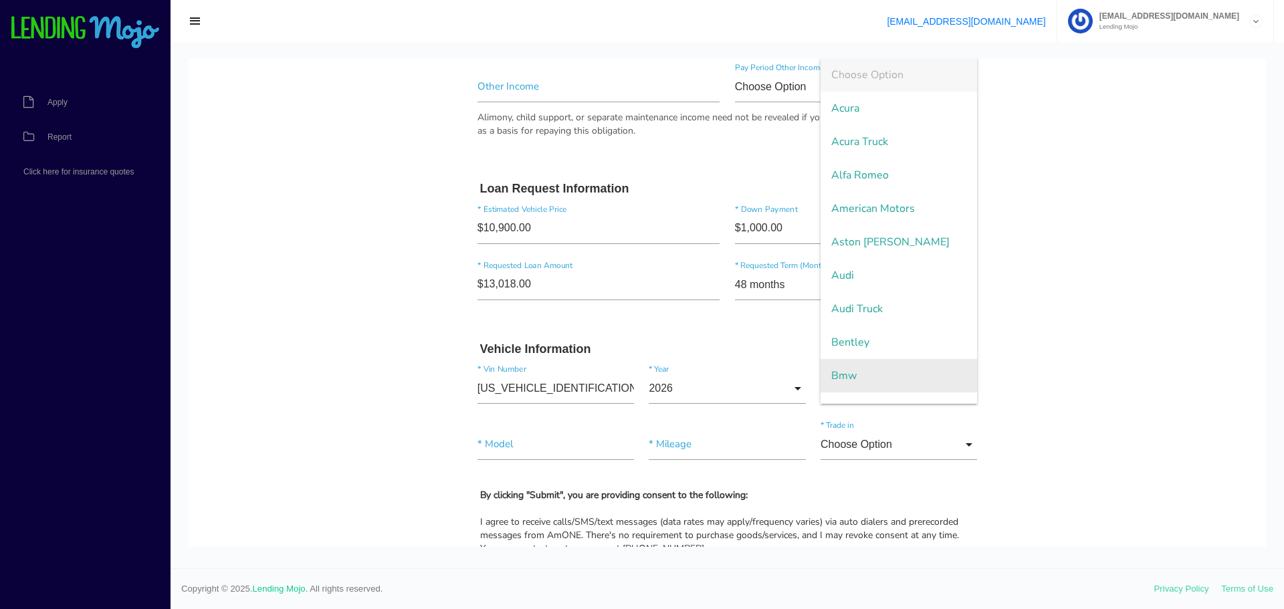
scroll to position [2786, 0]
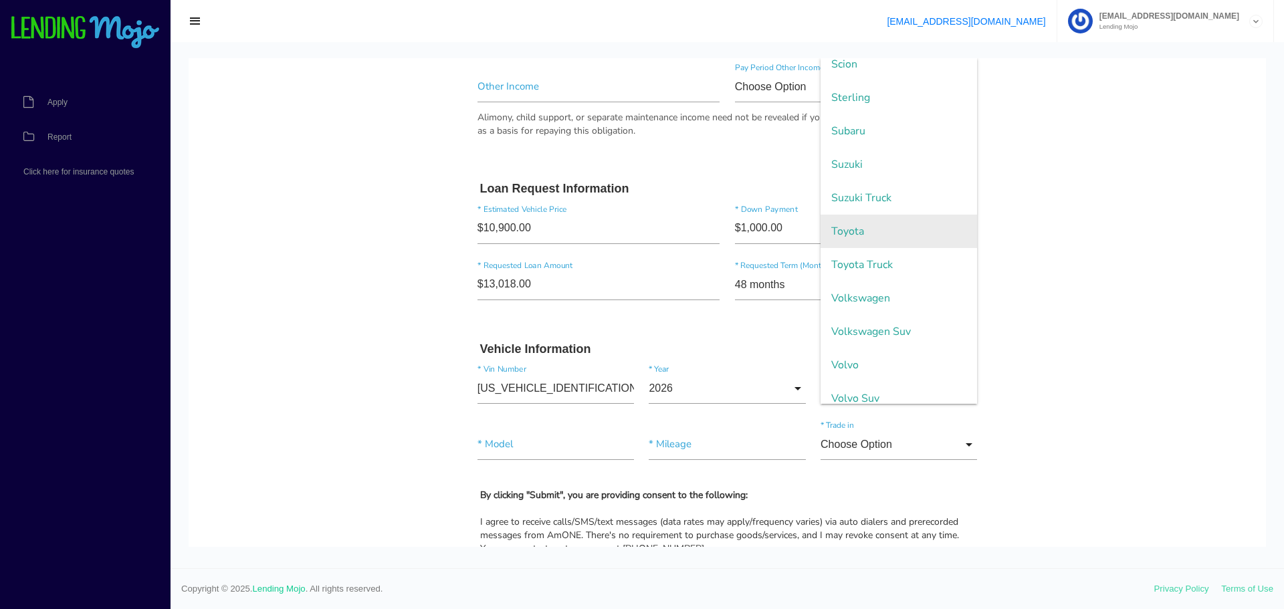
click at [902, 221] on span "Toyota" at bounding box center [899, 231] width 157 height 33
type input "Toyota"
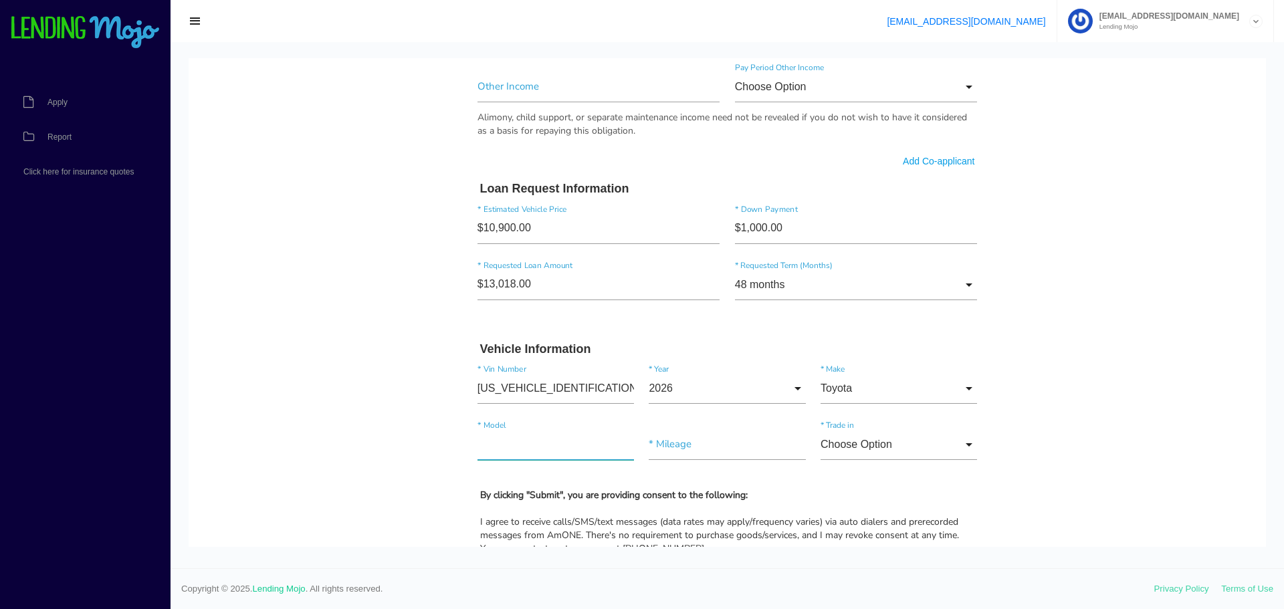
click at [536, 451] on input"] "text" at bounding box center [556, 444] width 157 height 31
type input"] "prius v"
click at [722, 449] on input"] "text" at bounding box center [727, 444] width 157 height 31
type input"] "139,378"
click at [884, 453] on input "Choose Option" at bounding box center [899, 444] width 157 height 31
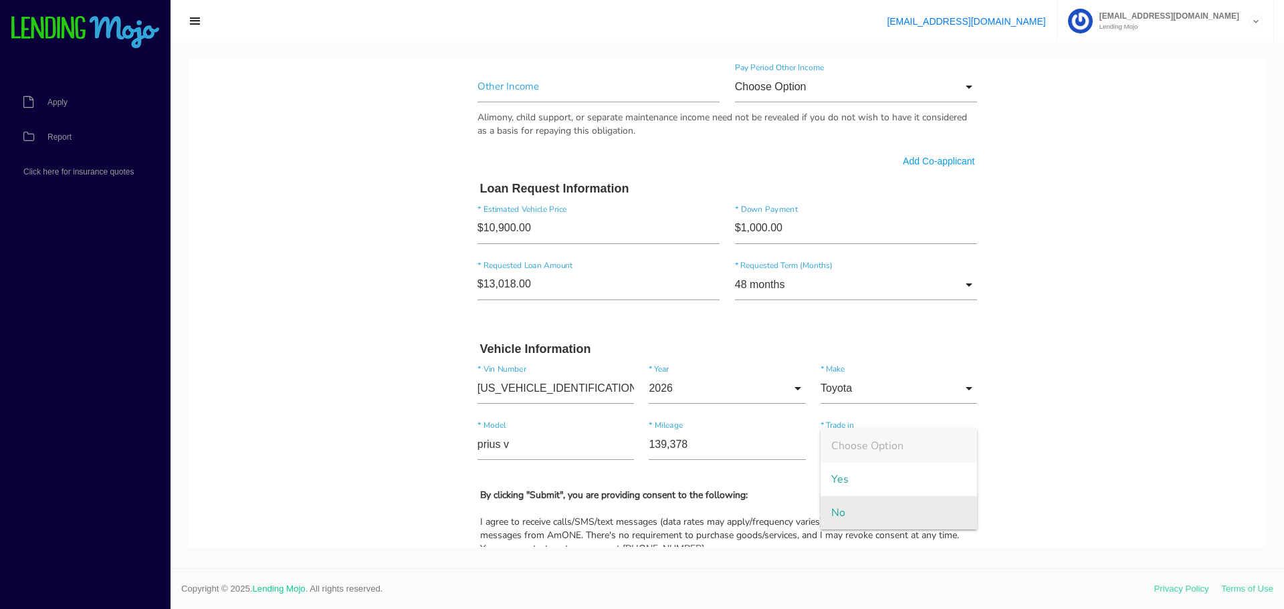
click at [858, 513] on span "No" at bounding box center [899, 512] width 157 height 33
type input "No"
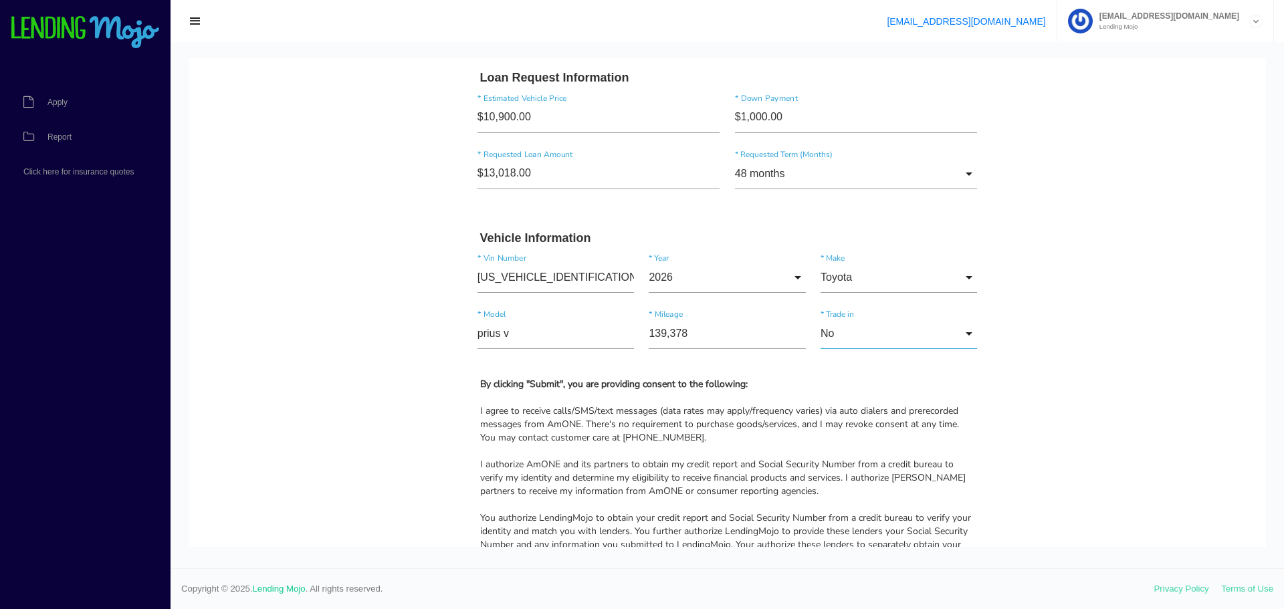
scroll to position [1137, 0]
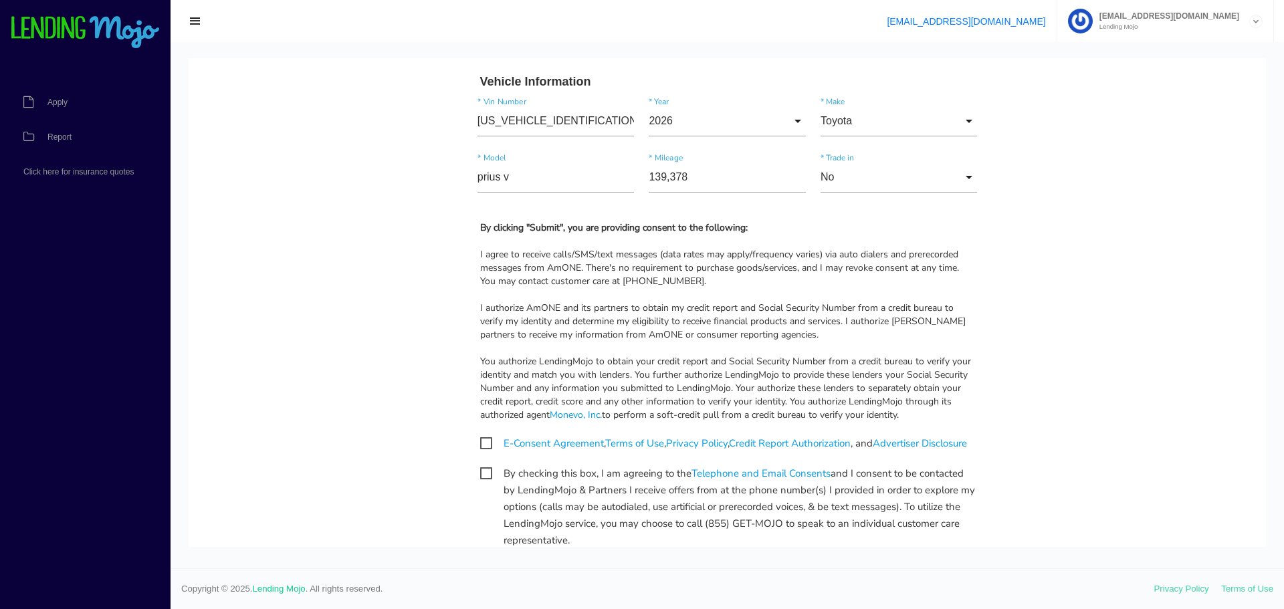
click at [480, 439] on span "E-Consent Agreement , Terms of Use , Privacy Policy , Credit Report Authorizati…" at bounding box center [723, 443] width 487 height 17
checkbox input "true"
click at [482, 482] on span "By checking this box, I am agreeing to the Telephone and Email Consents and I c…" at bounding box center [727, 474] width 495 height 17
checkbox input "true"
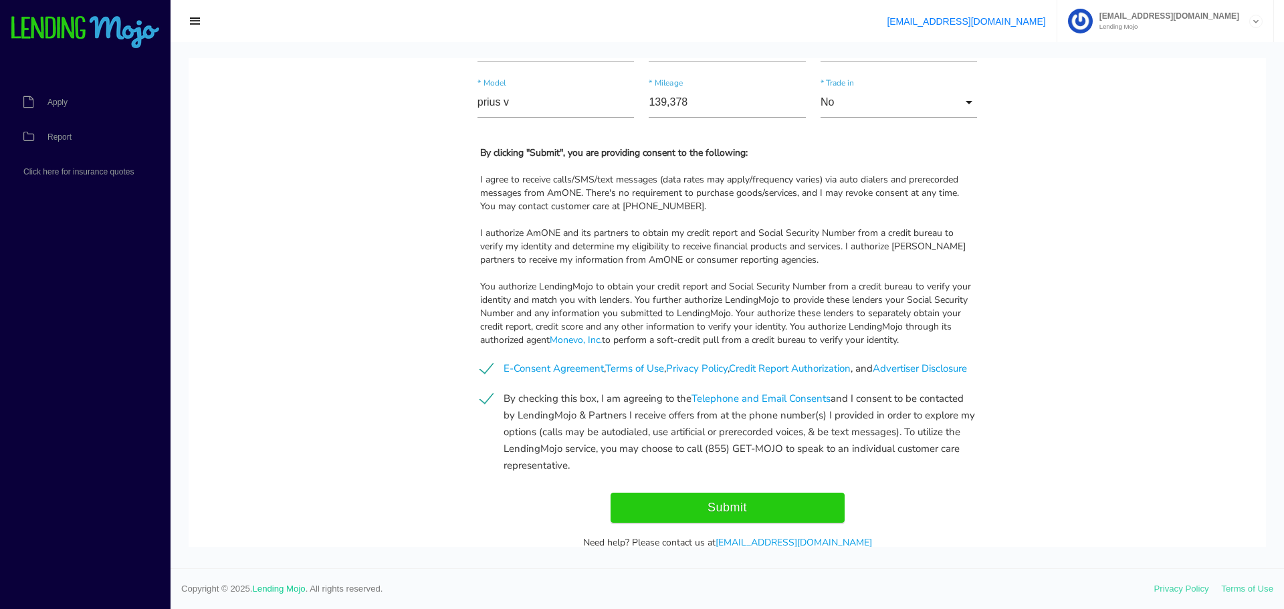
scroll to position [1283, 0]
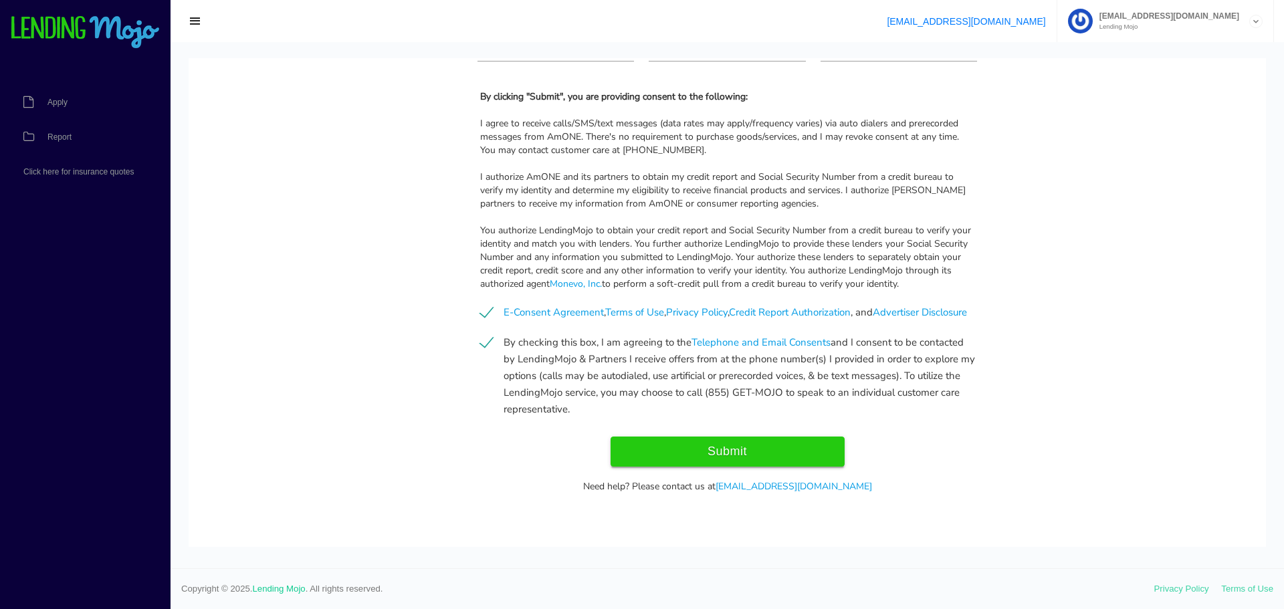
click at [735, 457] on input "Submit" at bounding box center [728, 452] width 234 height 30
type input "Submitting..."
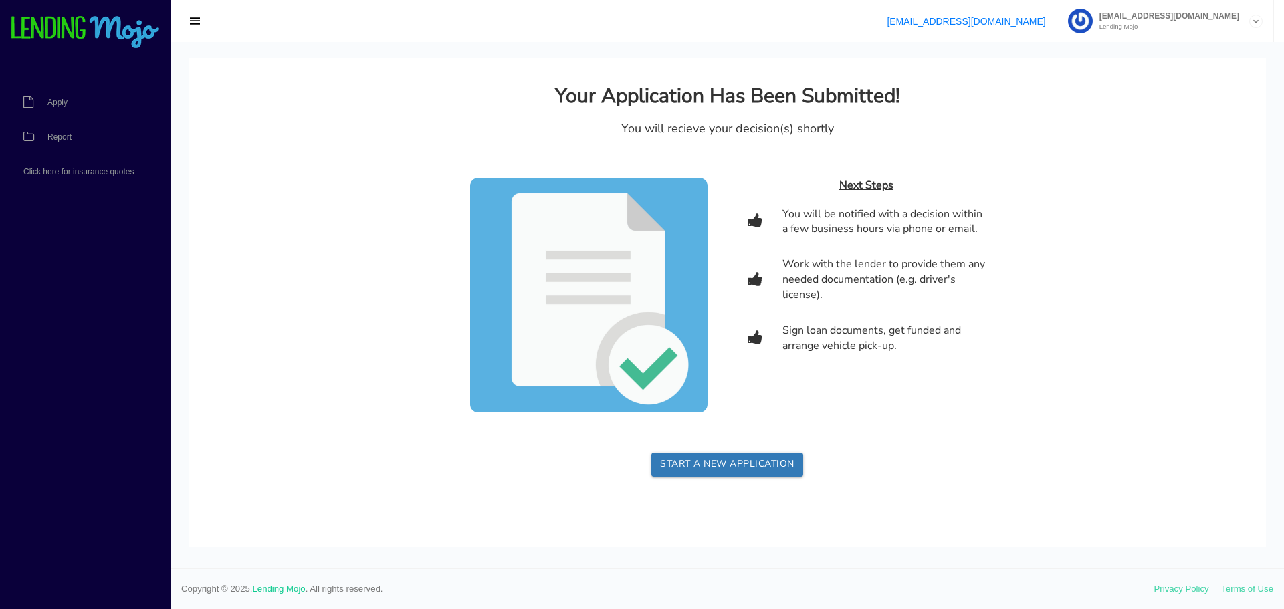
scroll to position [0, 0]
click at [50, 108] on link "Apply" at bounding box center [78, 102] width 157 height 35
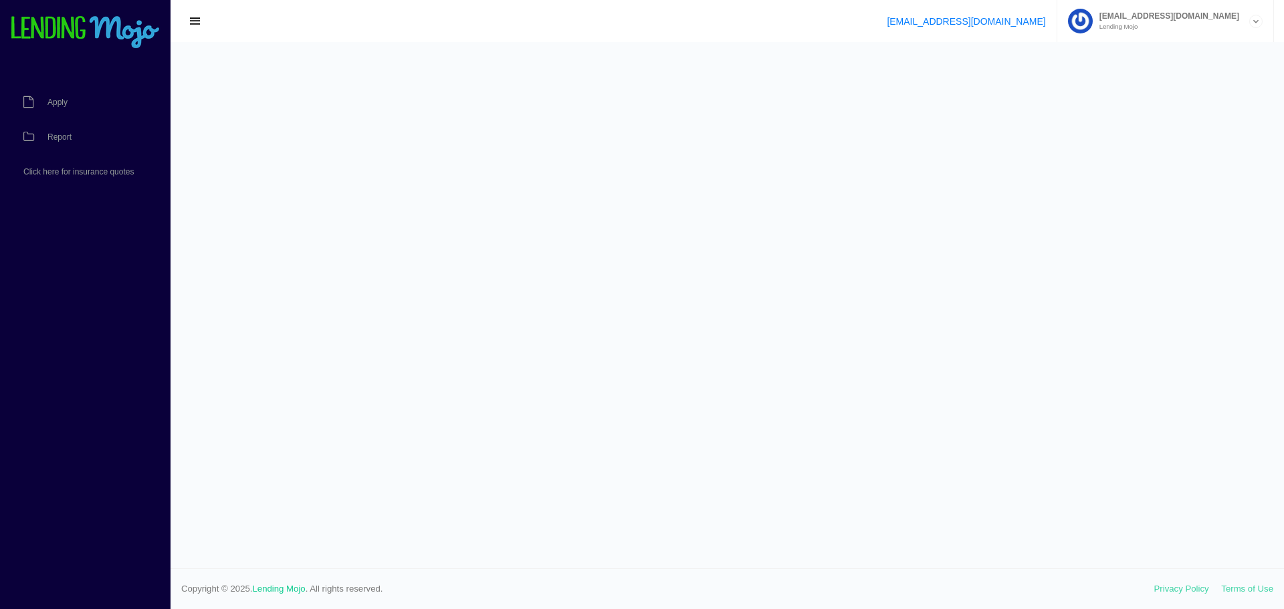
click at [197, 19] on span "button" at bounding box center [195, 21] width 13 height 15
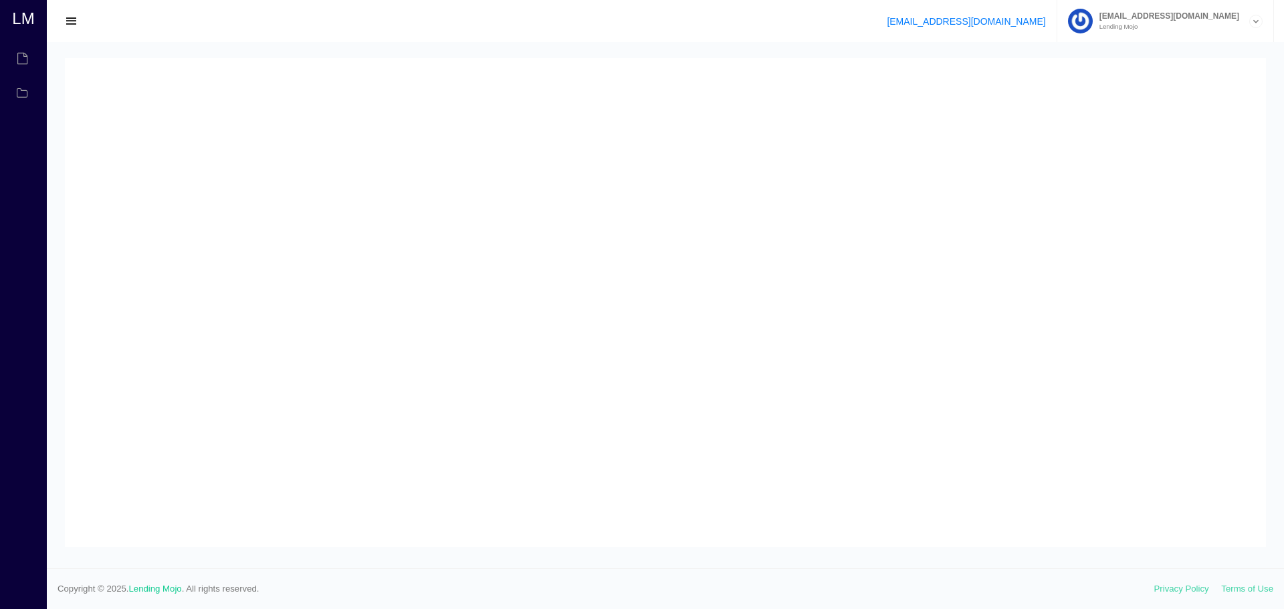
click at [58, 24] on button "button" at bounding box center [71, 21] width 29 height 19
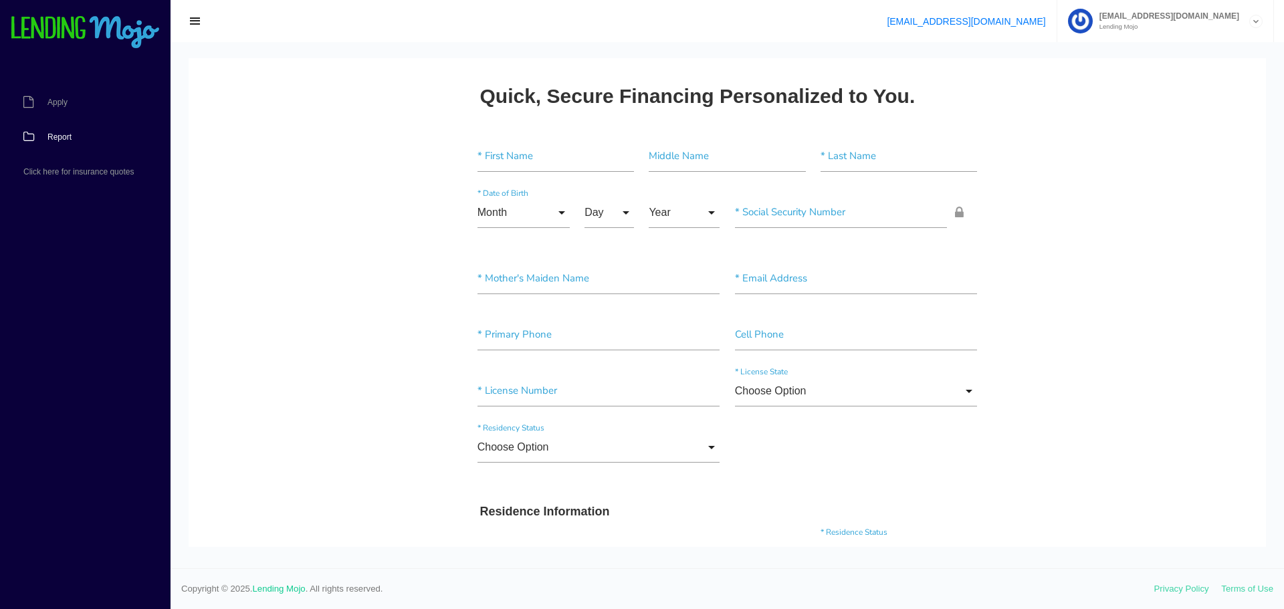
click at [67, 139] on span "Report" at bounding box center [59, 137] width 24 height 8
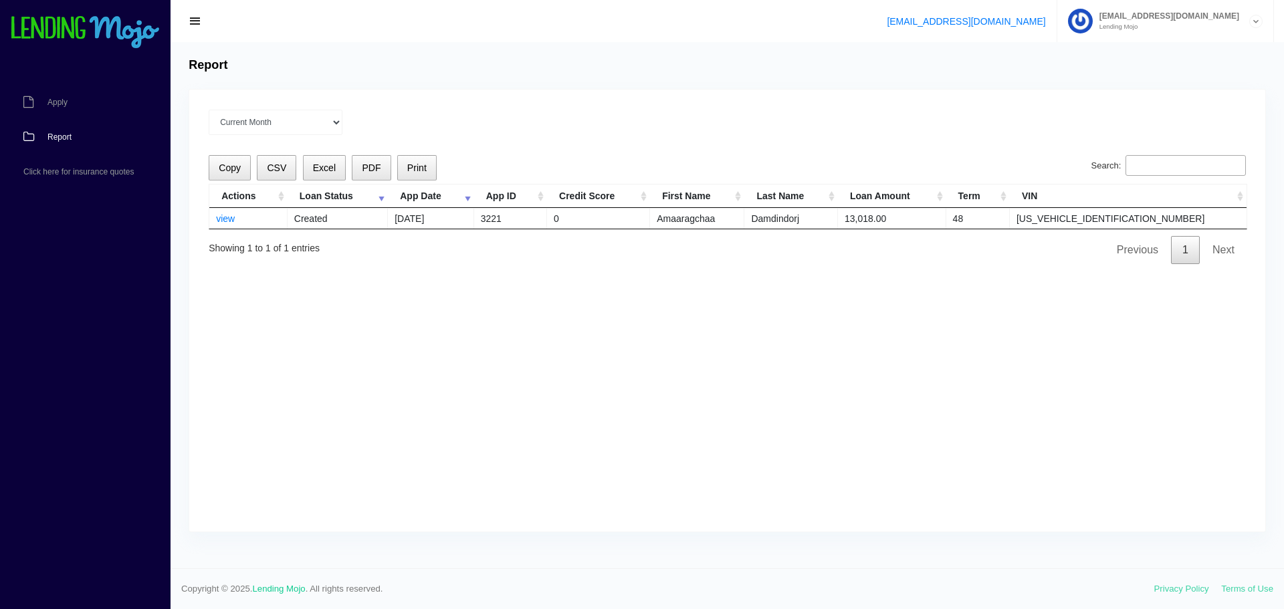
click at [209, 216] on table "Actions Loan Status App Date App ID Credit Score First Name Last Name Loan Amou…" at bounding box center [728, 206] width 1039 height 45
click at [221, 217] on link "view" at bounding box center [225, 218] width 19 height 11
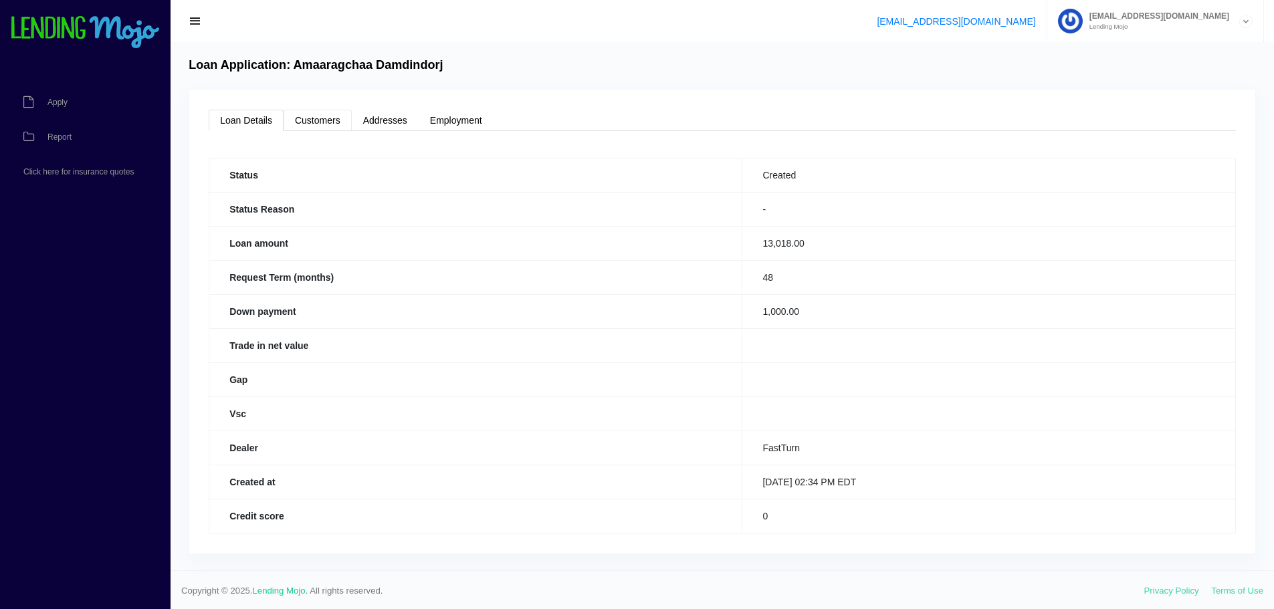
click at [308, 120] on link "Customers" at bounding box center [318, 120] width 68 height 21
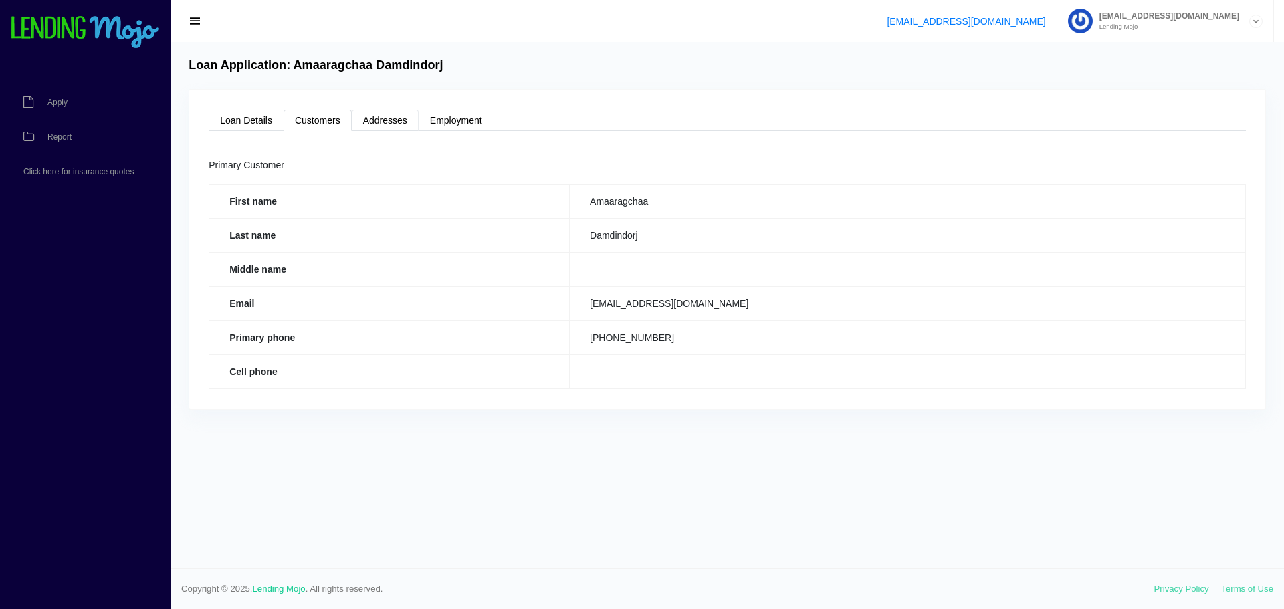
click at [365, 119] on link "Addresses" at bounding box center [385, 120] width 67 height 21
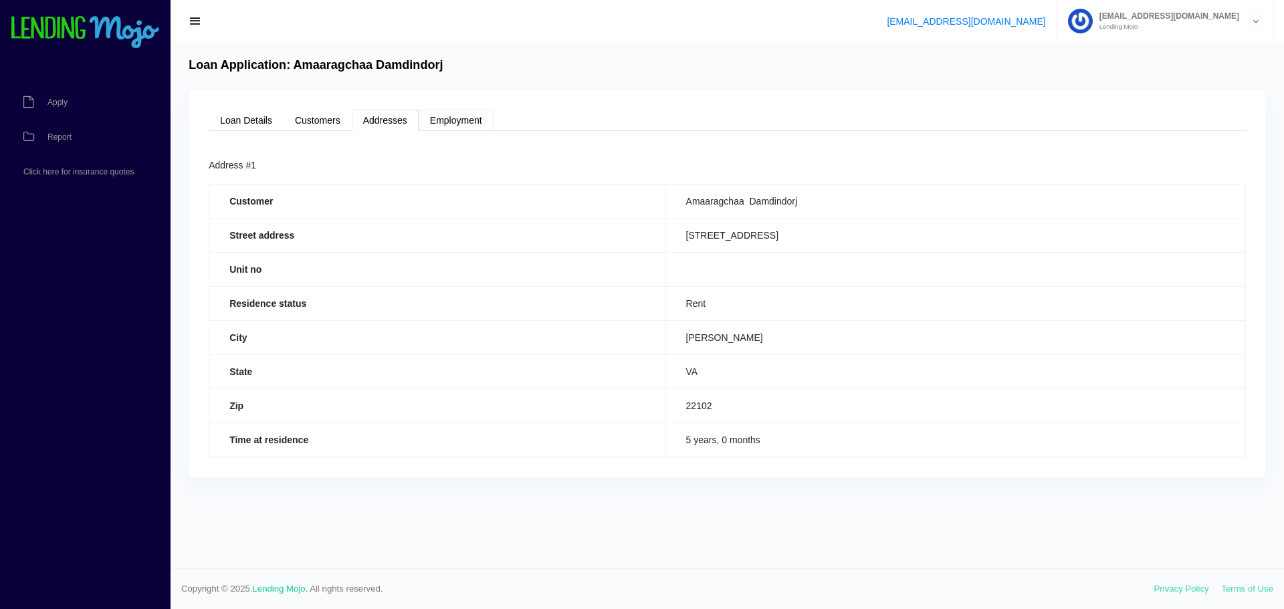
click at [461, 118] on link "Employment" at bounding box center [456, 120] width 75 height 21
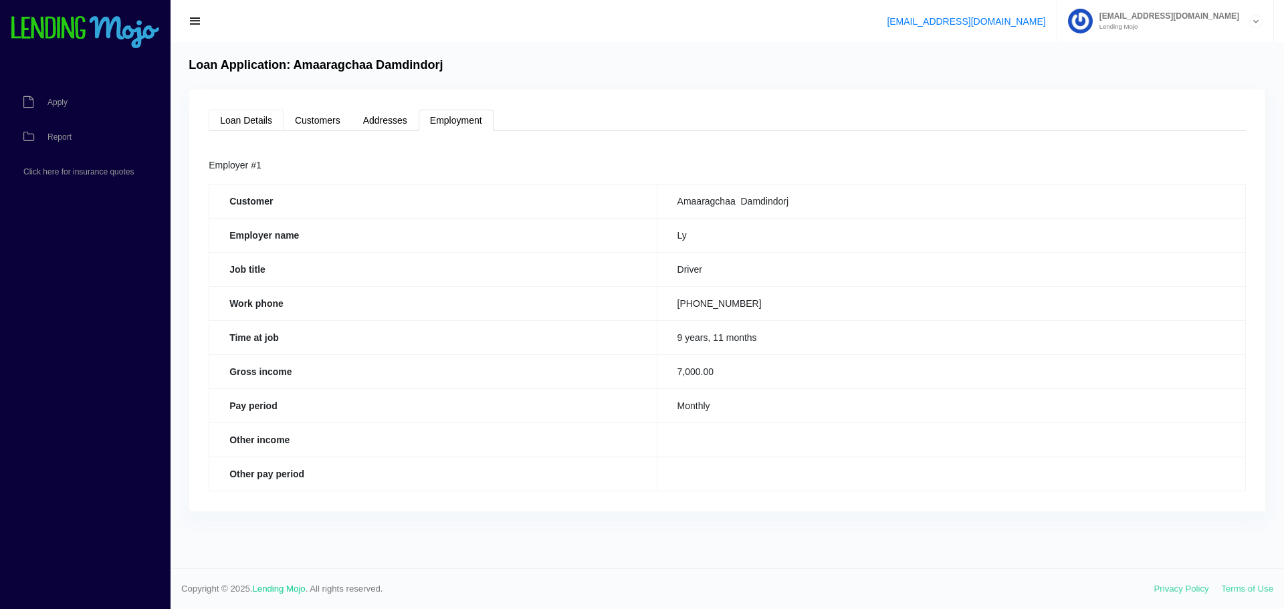
click at [247, 118] on link "Loan Details" at bounding box center [246, 120] width 75 height 21
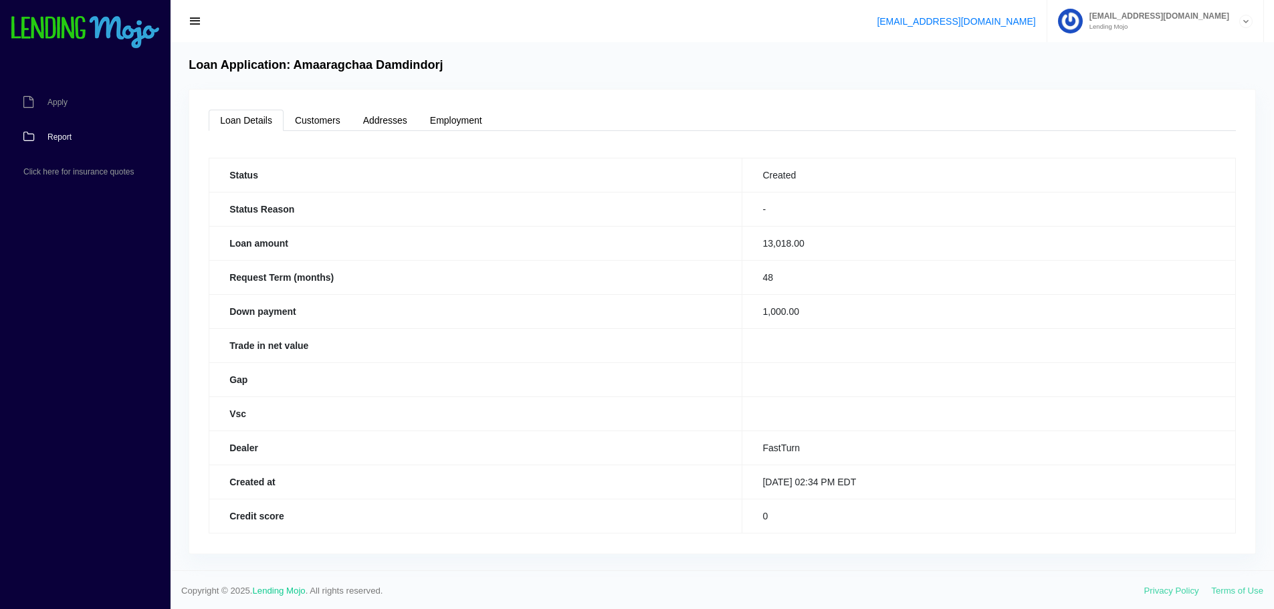
click at [54, 128] on link "Report" at bounding box center [78, 137] width 157 height 35
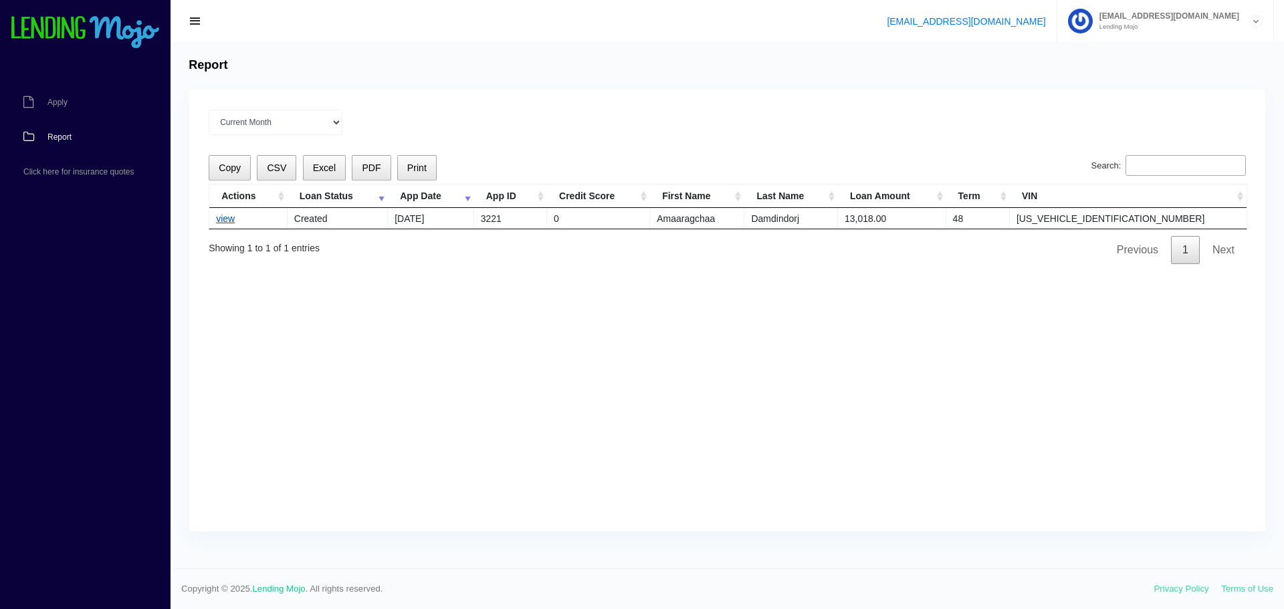
click at [225, 221] on link "view" at bounding box center [225, 218] width 19 height 11
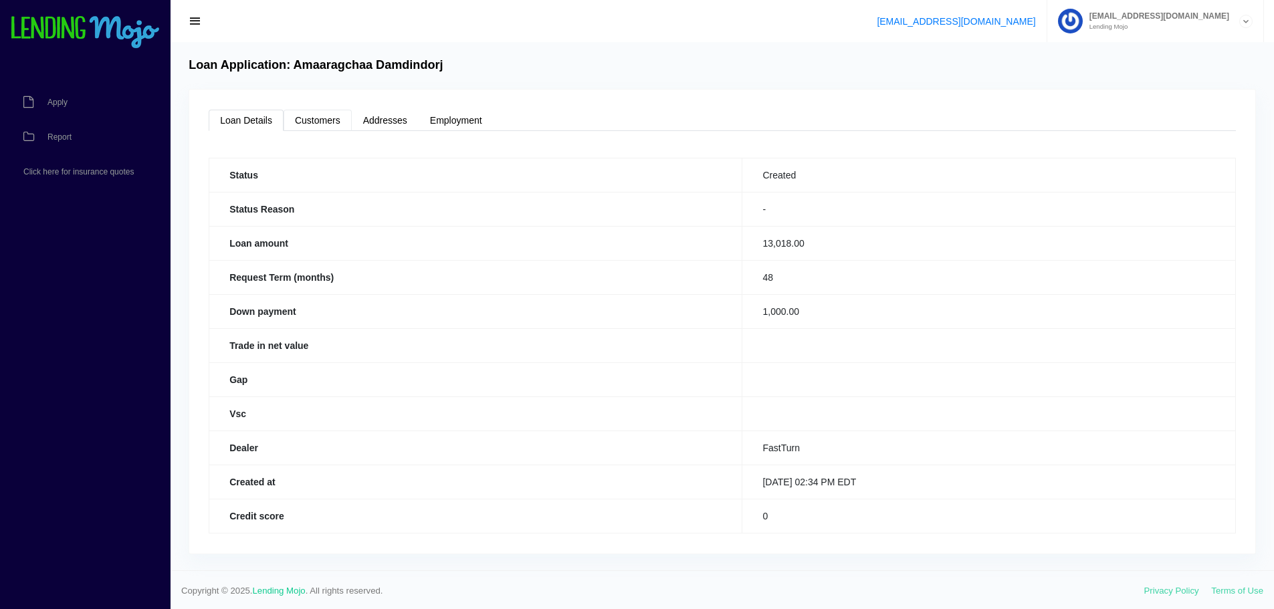
click at [304, 115] on link "Customers" at bounding box center [318, 120] width 68 height 21
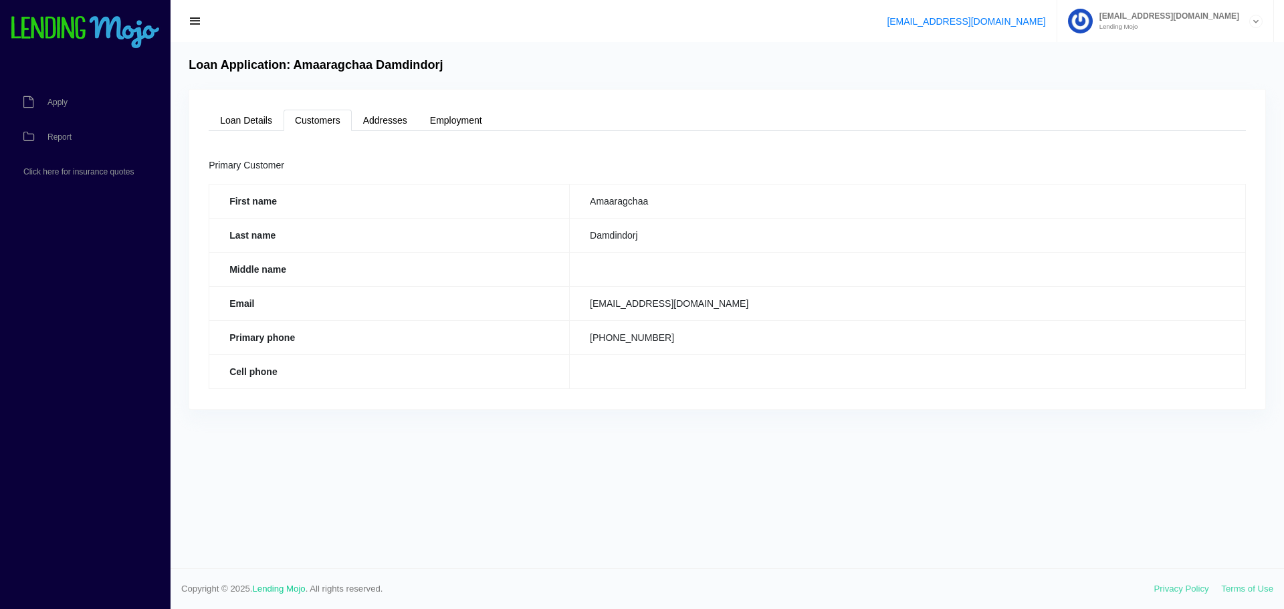
click at [450, 108] on div "Loan Details Customers Addresses Employment Status Created Status Reason - Loan…" at bounding box center [727, 250] width 1076 height 320
click at [439, 116] on link "Employment" at bounding box center [456, 120] width 75 height 21
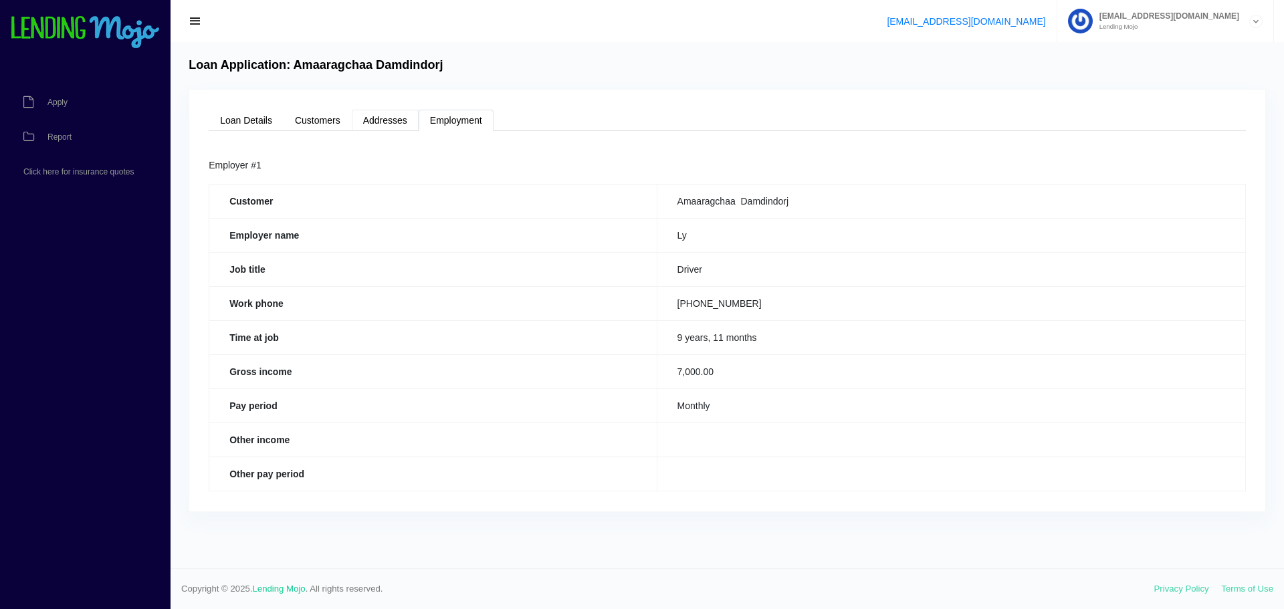
click at [394, 118] on link "Addresses" at bounding box center [385, 120] width 67 height 21
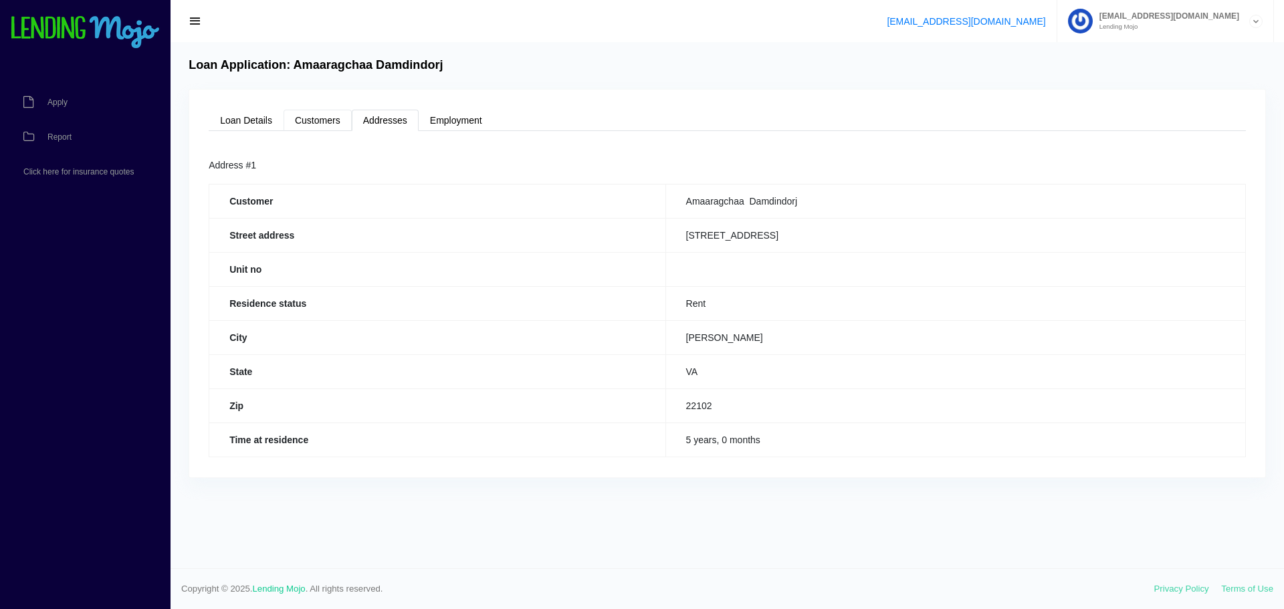
click at [336, 120] on link "Customers" at bounding box center [318, 120] width 68 height 21
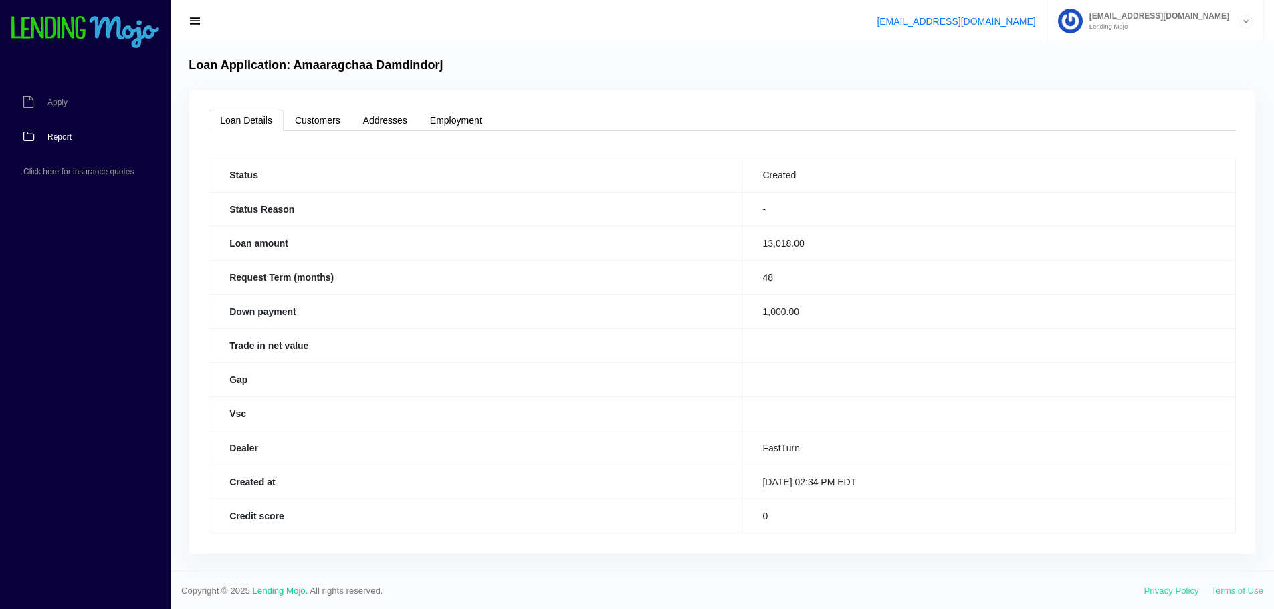
drag, startPoint x: 55, startPoint y: 136, endPoint x: 87, endPoint y: 142, distance: 32.5
click at [55, 136] on span "Report" at bounding box center [59, 137] width 24 height 8
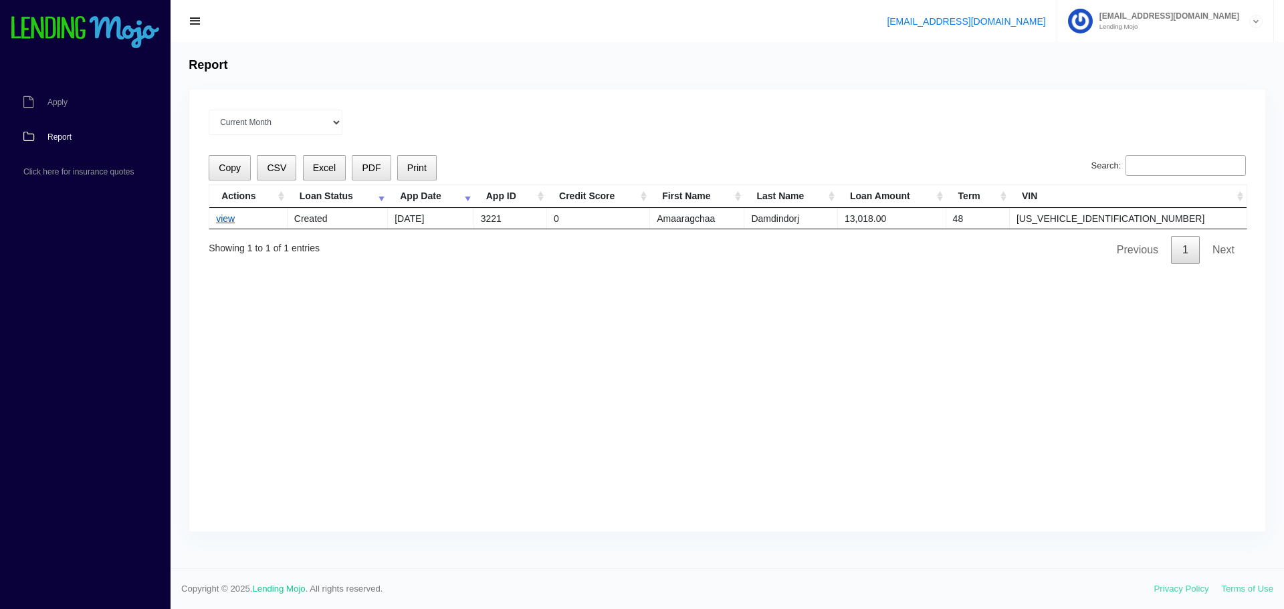
click at [220, 217] on link "view" at bounding box center [225, 218] width 19 height 11
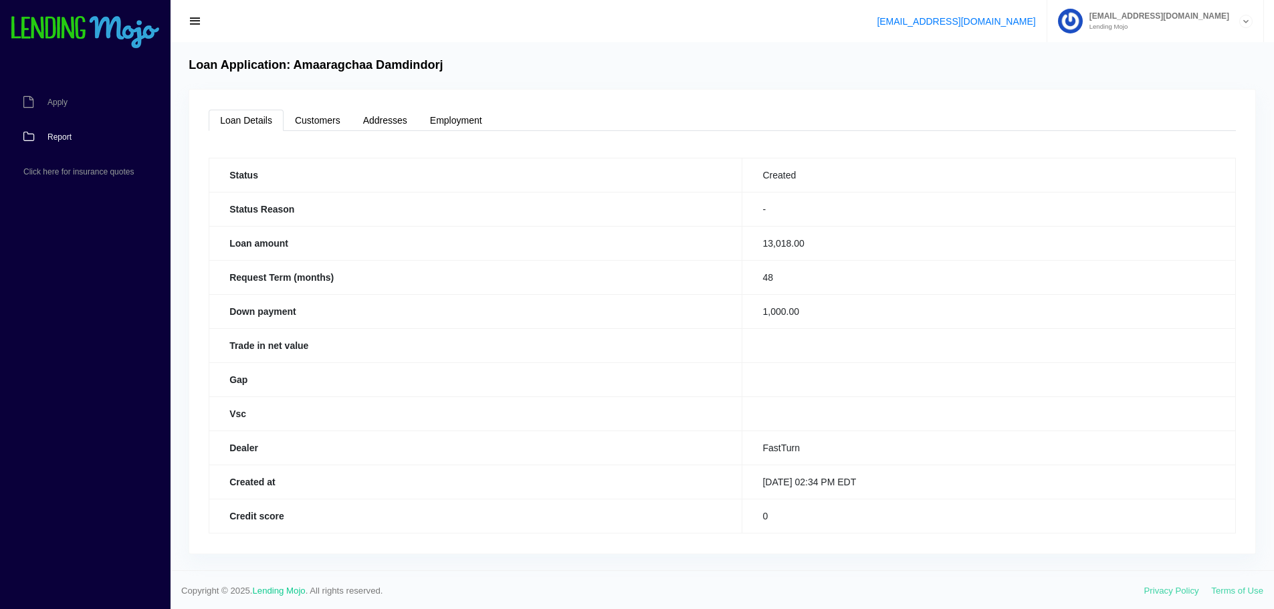
click at [72, 143] on link "Report" at bounding box center [78, 137] width 157 height 35
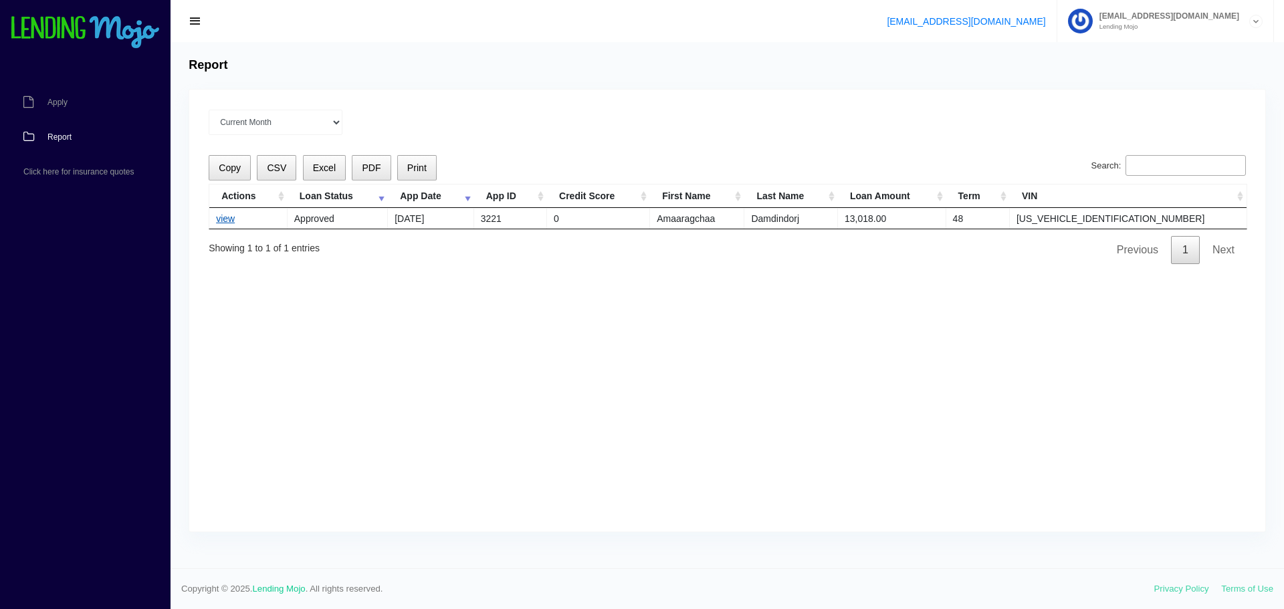
click at [225, 218] on link "view" at bounding box center [225, 218] width 19 height 11
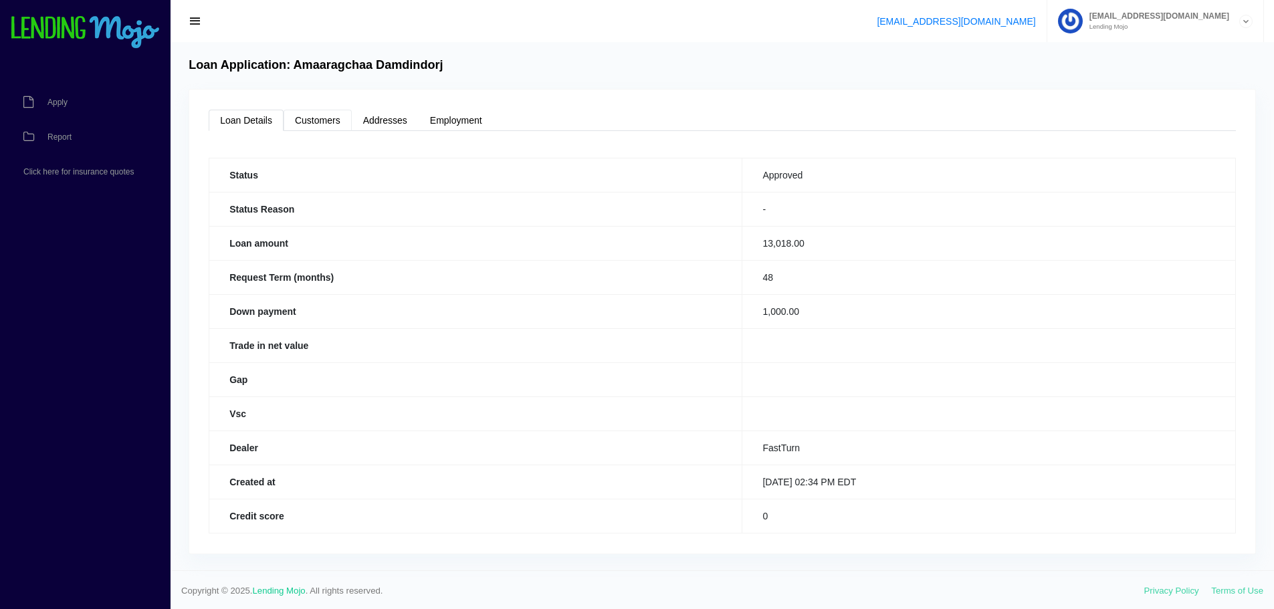
click at [318, 110] on link "Customers" at bounding box center [318, 120] width 68 height 21
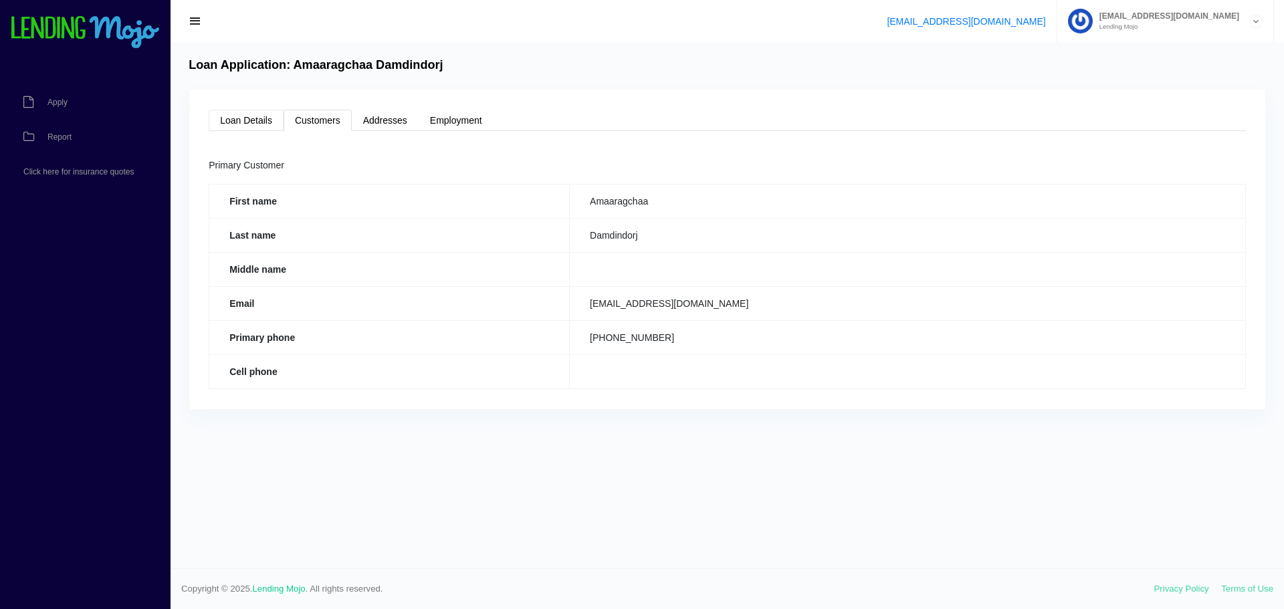
click at [251, 121] on link "Loan Details" at bounding box center [246, 120] width 75 height 21
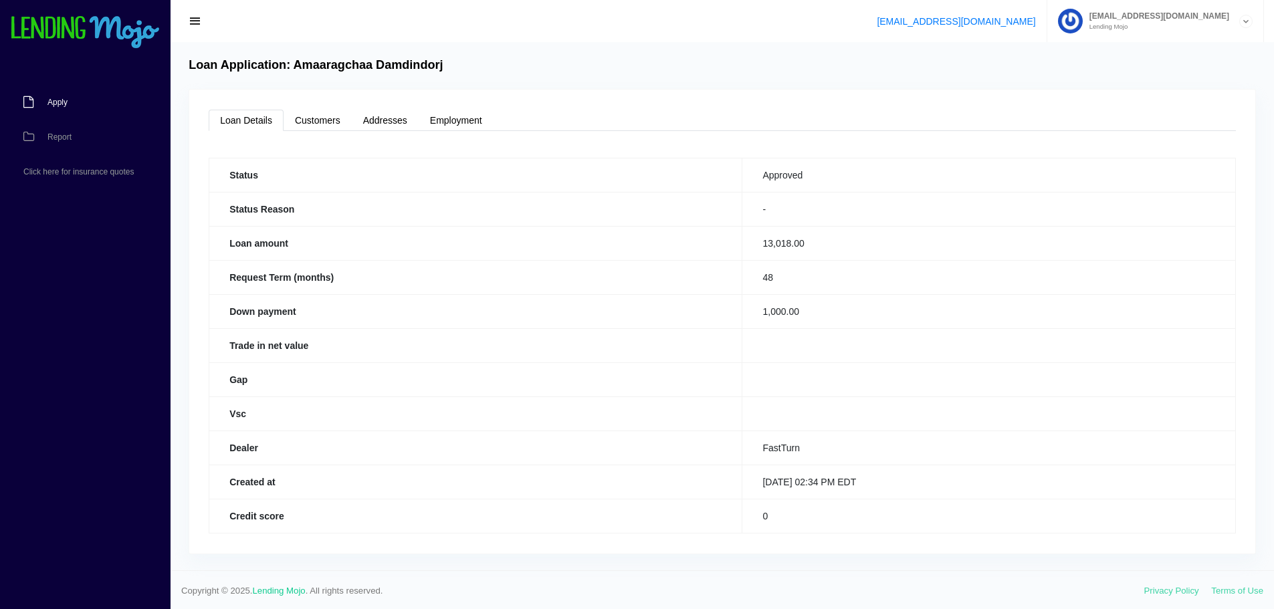
click at [55, 100] on span "Apply" at bounding box center [57, 102] width 20 height 8
click at [53, 136] on span "Report" at bounding box center [59, 137] width 24 height 8
